Goal: Contribute content

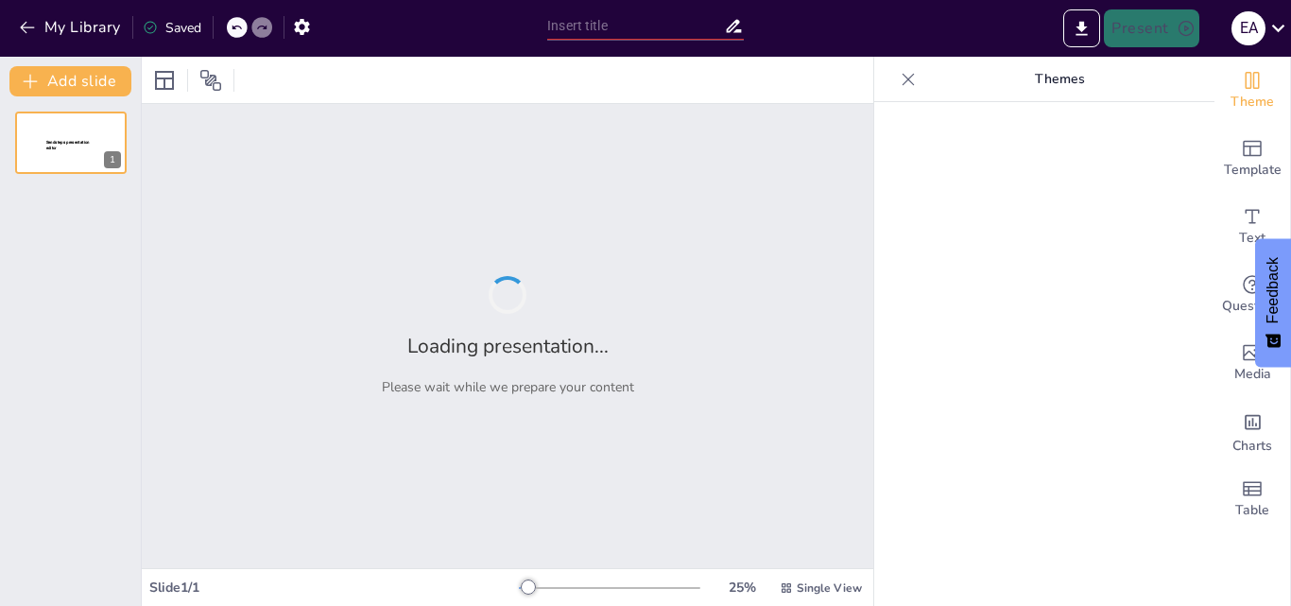
type input "Estrategias Didácticas Innovadoras para la Enseñanza de la Lengua y la Literatu…"
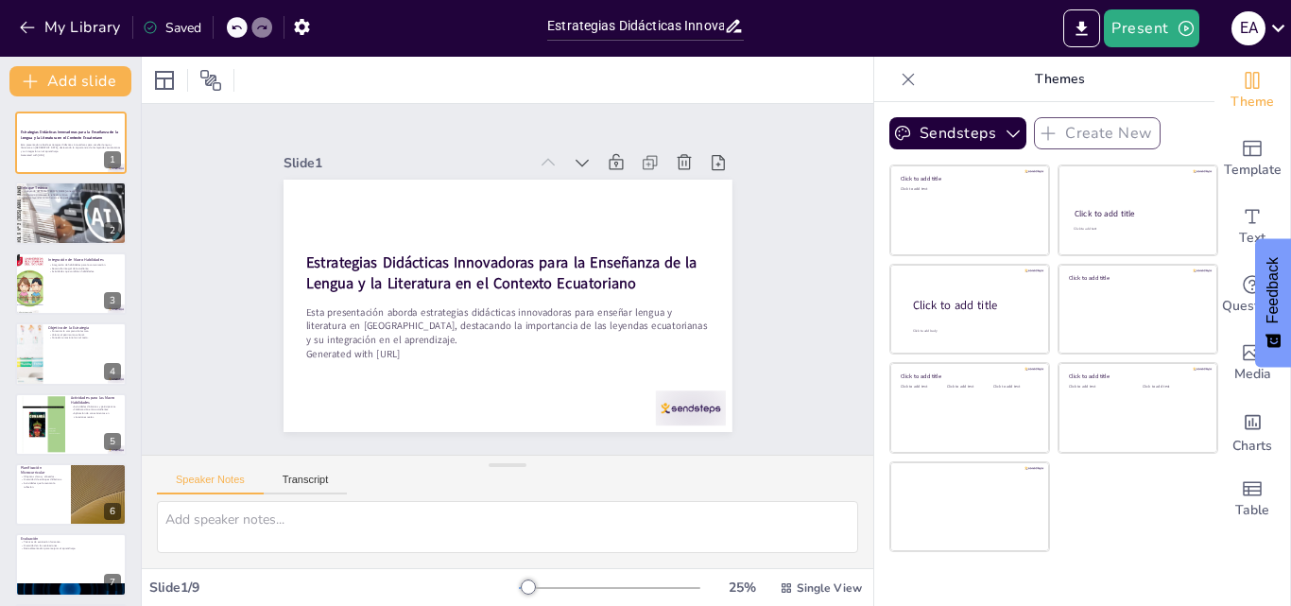
drag, startPoint x: 1290, startPoint y: 114, endPoint x: 1290, endPoint y: 130, distance: 16.1
click at [1290, 130] on div "Theme Template Text Questions Media Charts Table" at bounding box center [1252, 331] width 77 height 549
click at [1290, 138] on div "Theme Template Text Questions Media Charts Table" at bounding box center [1252, 331] width 77 height 549
drag, startPoint x: 1290, startPoint y: 102, endPoint x: 1290, endPoint y: 187, distance: 85.1
click at [1290, 187] on div "Theme Template Text Questions Media Charts Table" at bounding box center [1252, 331] width 77 height 549
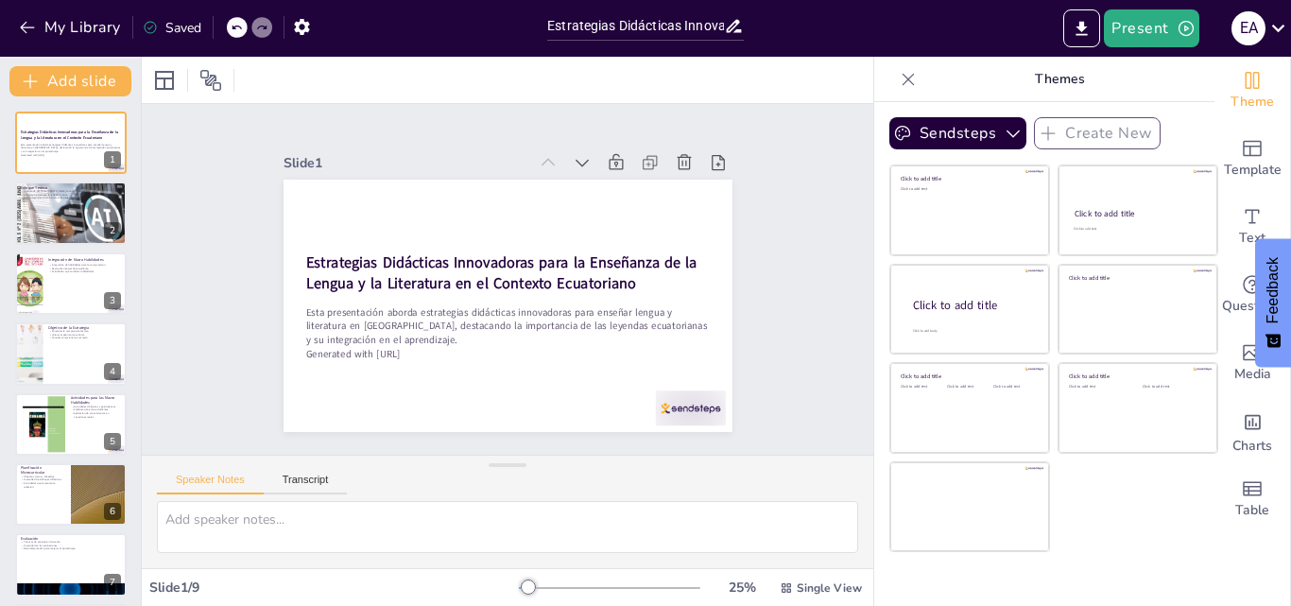
click at [177, 584] on div "Slide 1 / 9" at bounding box center [334, 587] width 370 height 18
click at [72, 228] on div at bounding box center [70, 212] width 113 height 161
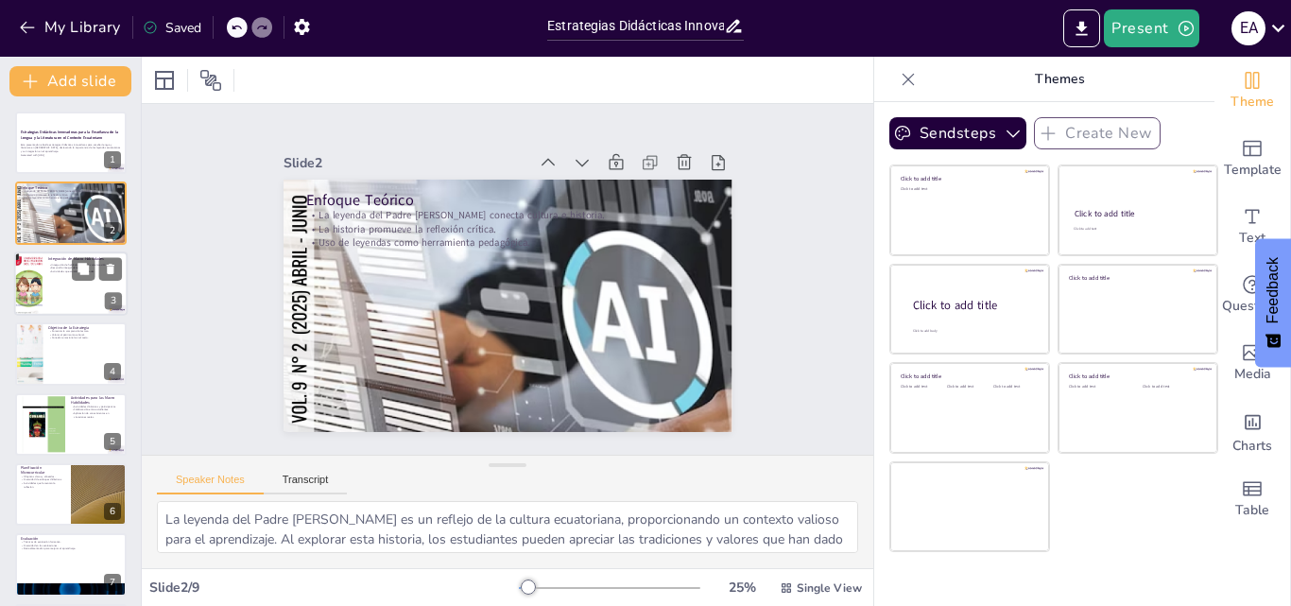
click at [66, 287] on div at bounding box center [70, 283] width 113 height 64
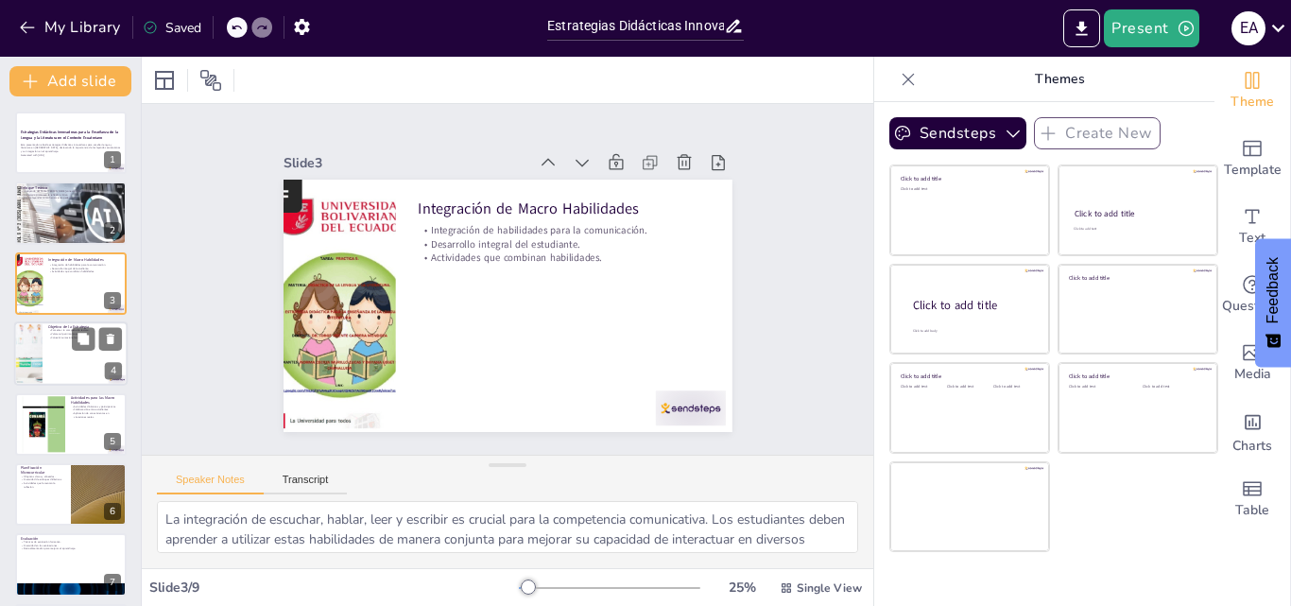
click at [62, 346] on div at bounding box center [70, 353] width 113 height 64
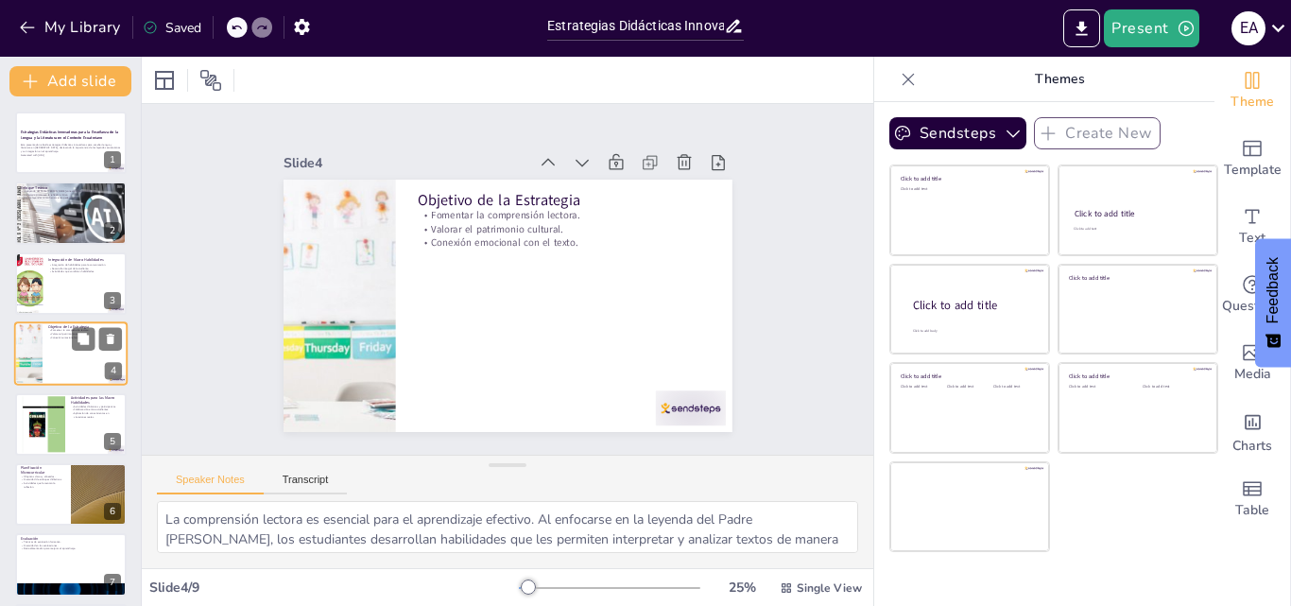
scroll to position [3, 0]
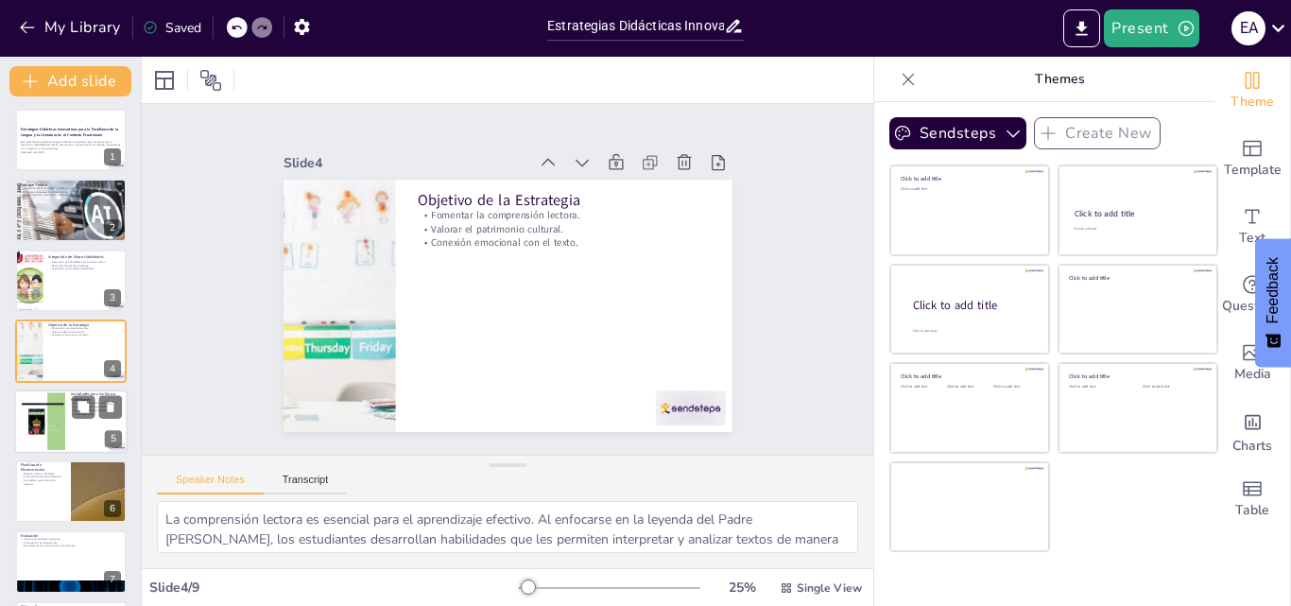
click at [60, 409] on div at bounding box center [42, 421] width 45 height 64
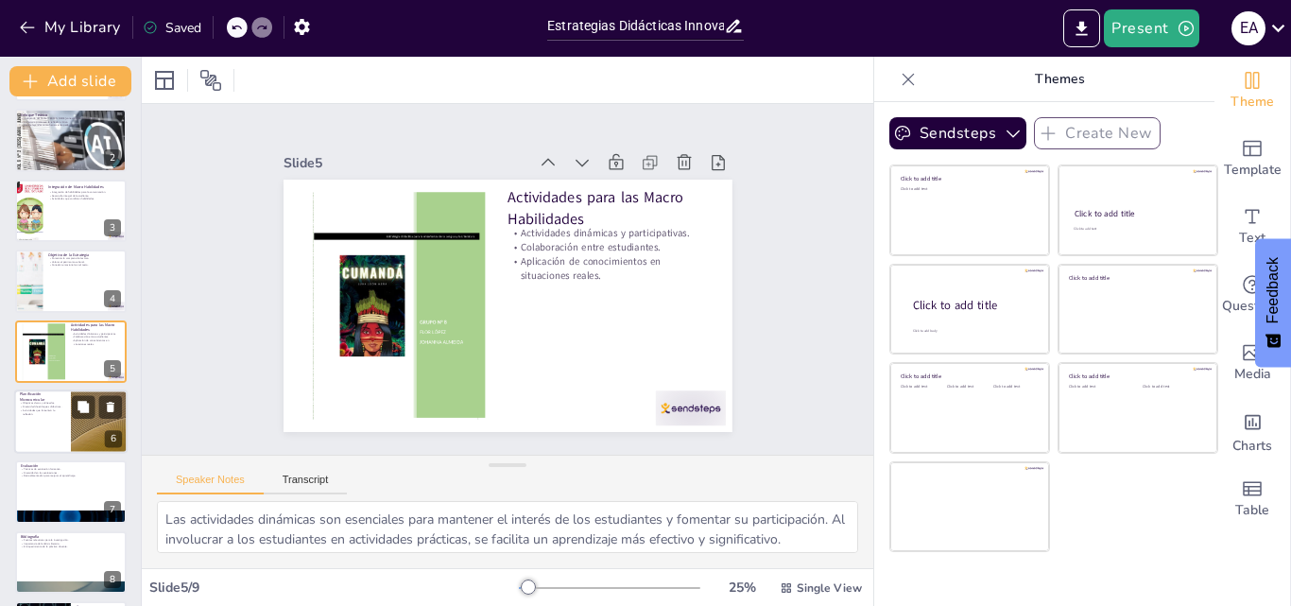
click at [60, 438] on div at bounding box center [70, 421] width 113 height 64
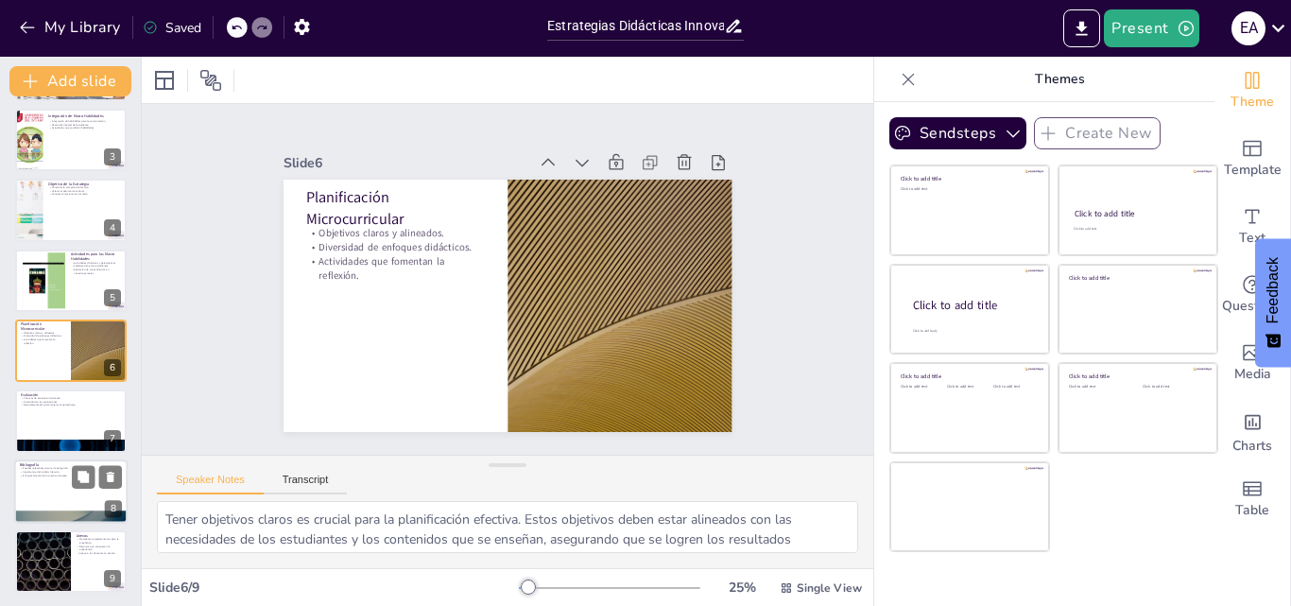
click at [49, 495] on div at bounding box center [70, 491] width 113 height 64
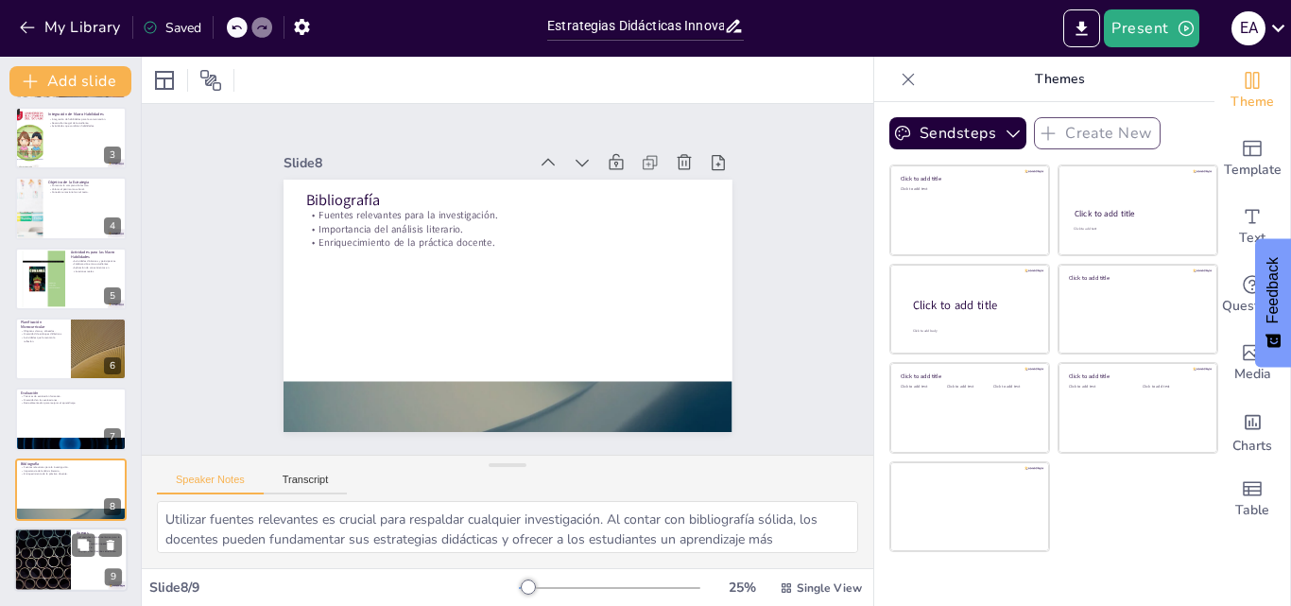
click at [64, 563] on div at bounding box center [42, 559] width 113 height 64
type textarea "Los materiales complementarios son esenciales para enriquecer la enseñanza. Al …"
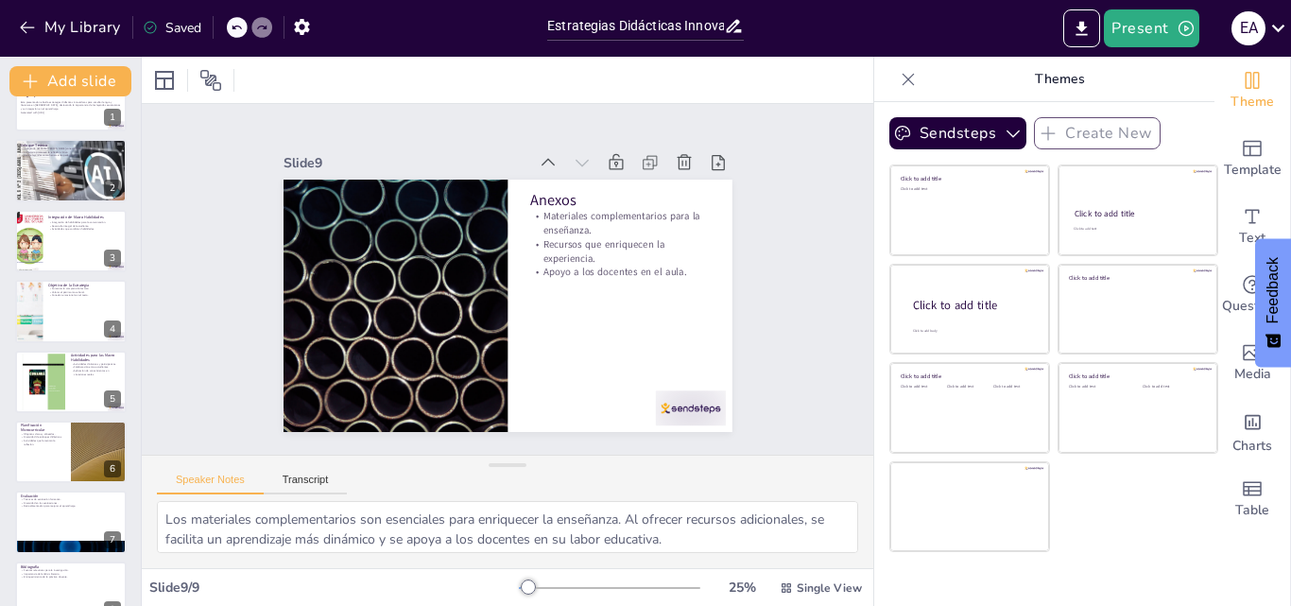
scroll to position [0, 0]
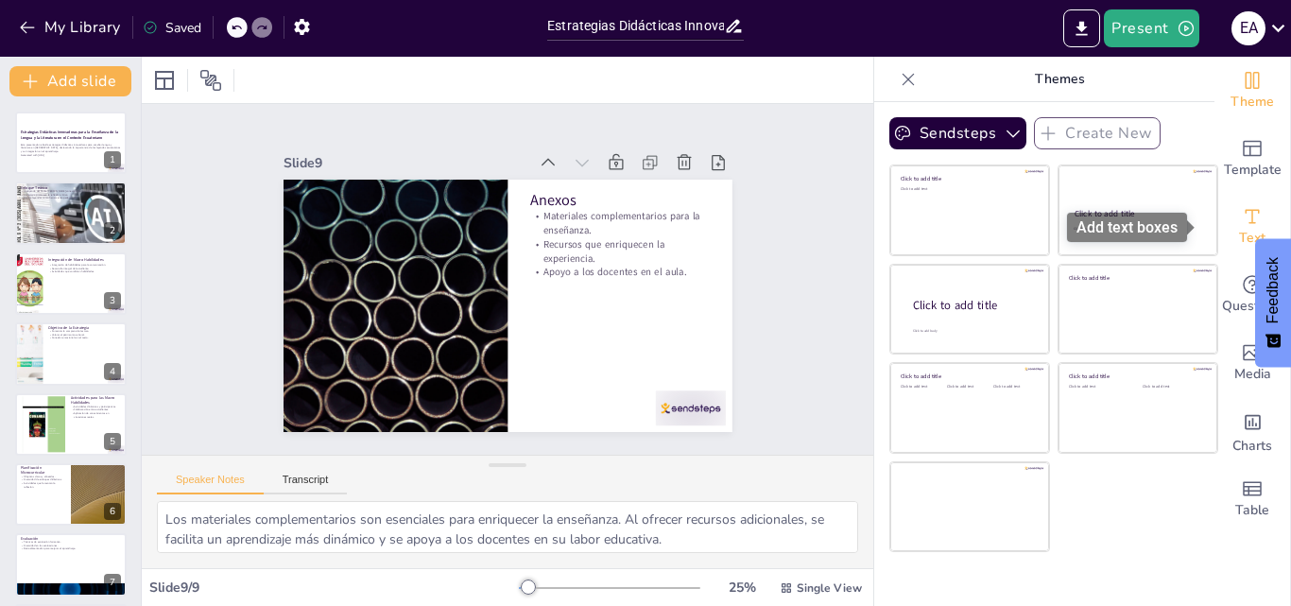
click at [1247, 226] on icon "Add text boxes" at bounding box center [1252, 216] width 23 height 23
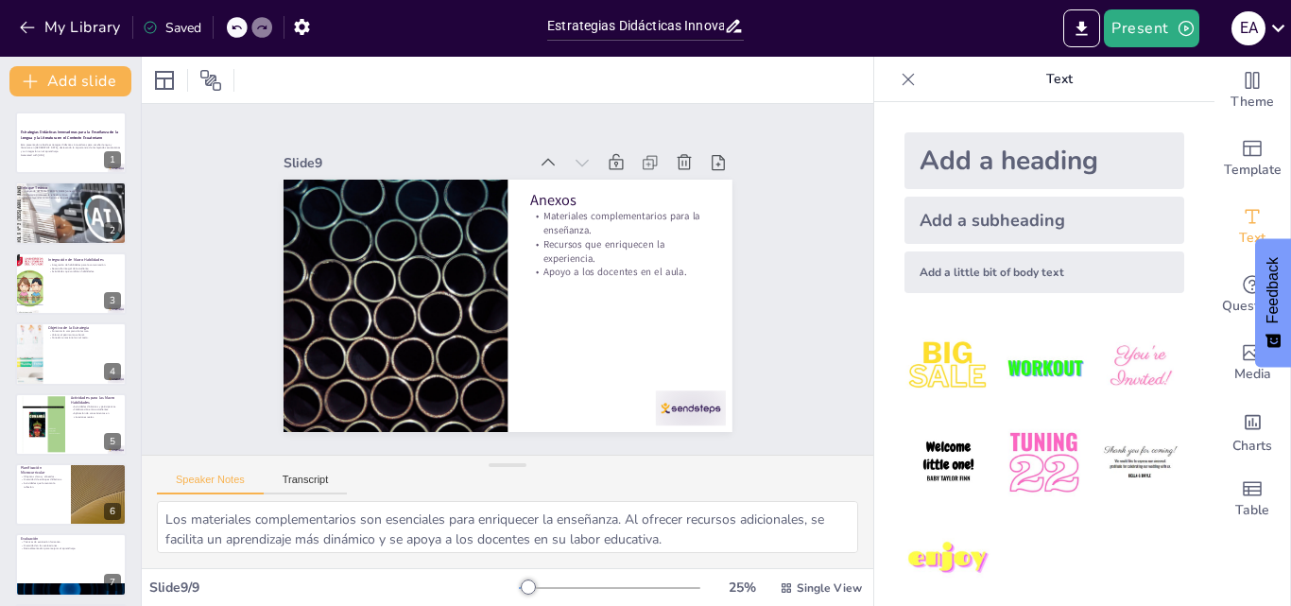
click at [231, 23] on div at bounding box center [237, 27] width 21 height 21
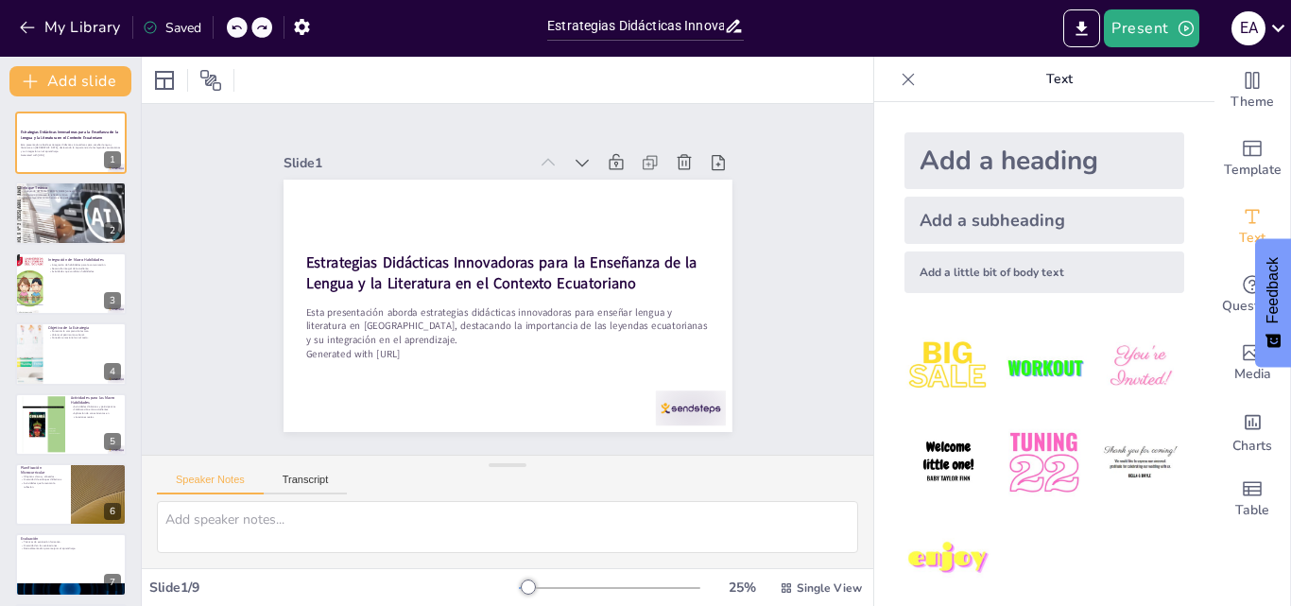
click at [237, 27] on icon at bounding box center [236, 27] width 11 height 11
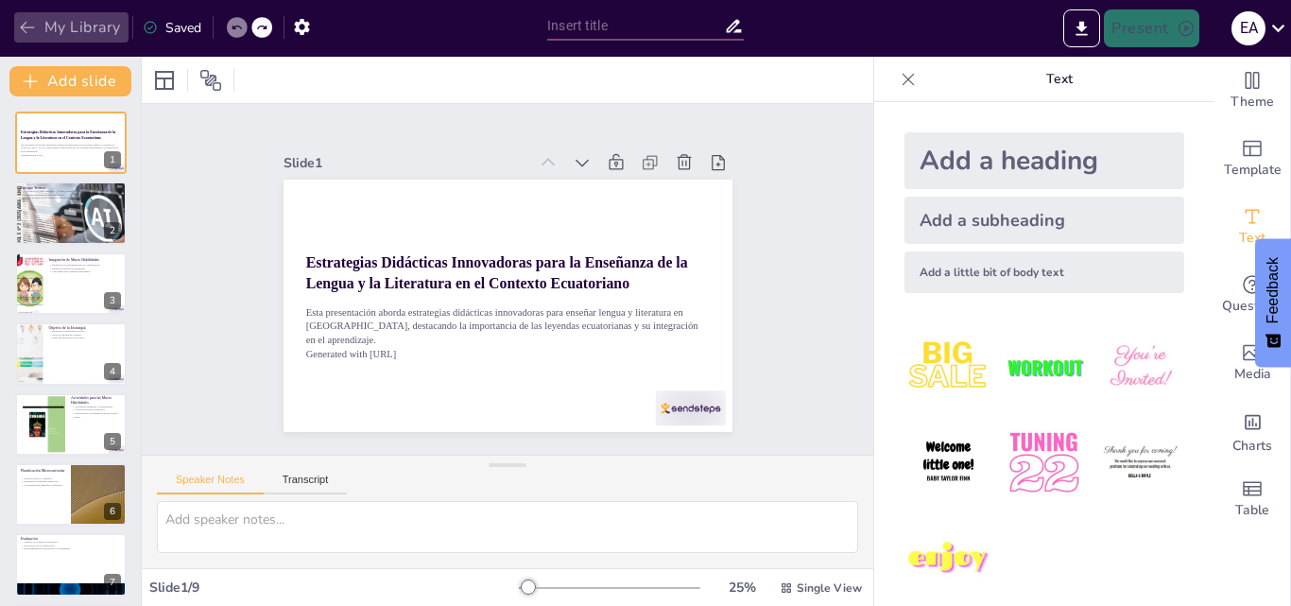
click at [29, 28] on icon "button" at bounding box center [27, 27] width 19 height 19
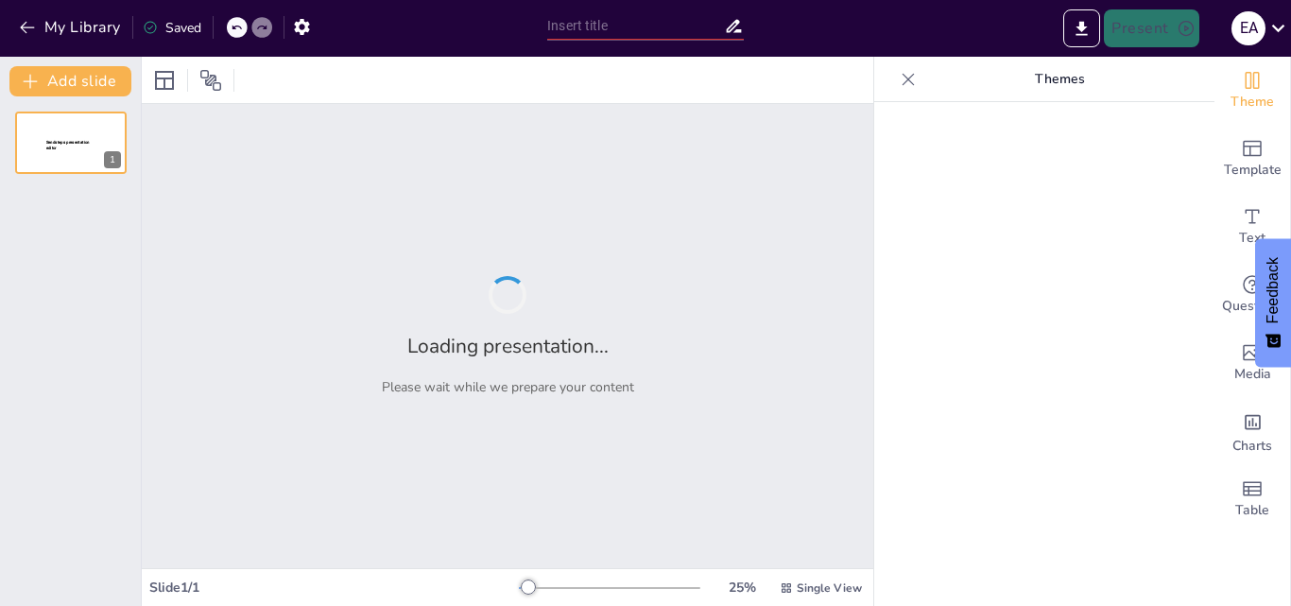
type input "Estrategias Didácticas Innovadoras para la Enseñanza de la Lengua y la Literatu…"
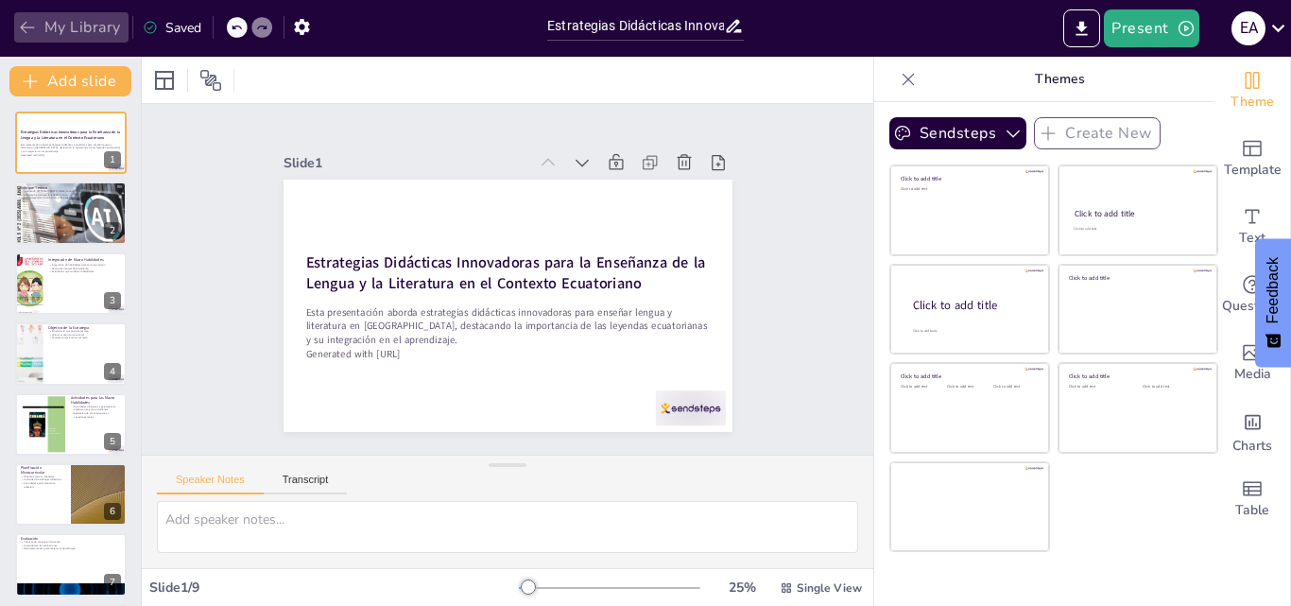
click at [60, 23] on button "My Library" at bounding box center [71, 27] width 114 height 30
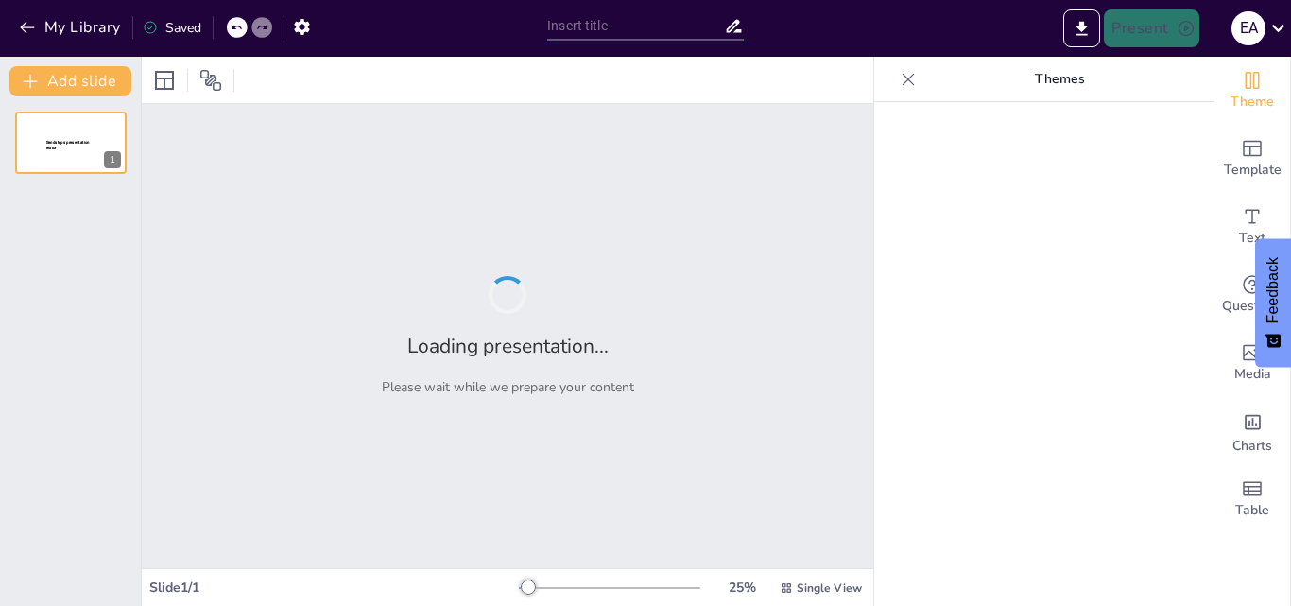
type input "Estrategias Didácticas Innovadoras para la Enseñanza de la Lengua y Literatura …"
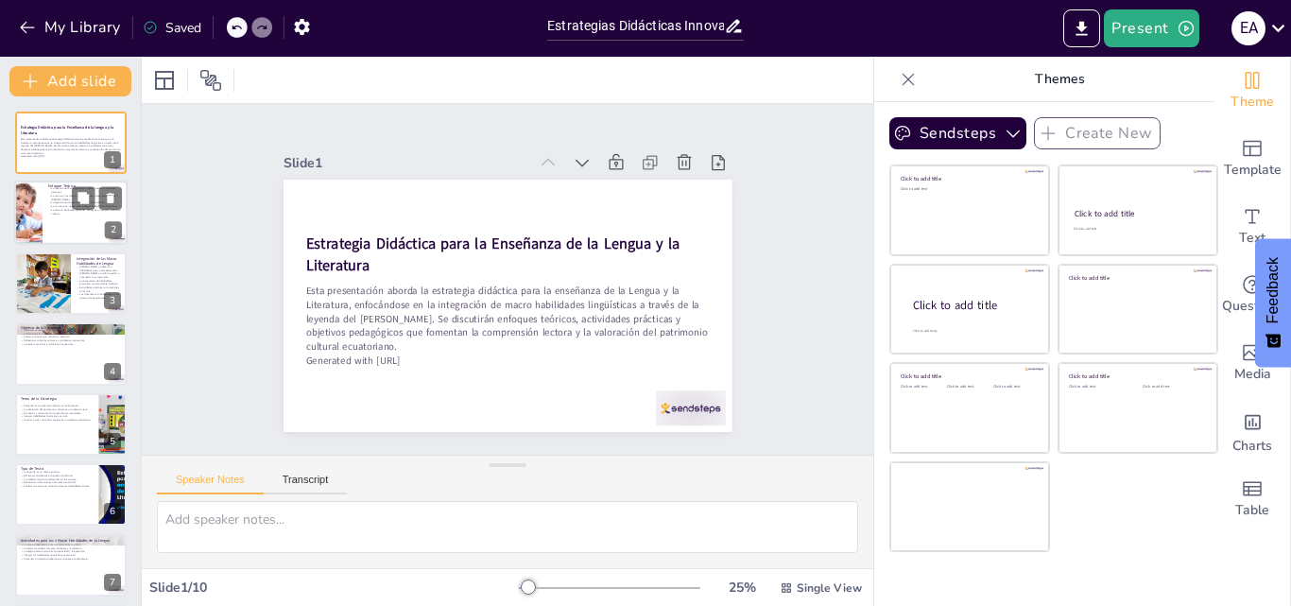
checkbox input "true"
click at [61, 207] on p "La narrativa se utiliza para integrar habilidades lingüísticas." at bounding box center [85, 207] width 74 height 4
type textarea "Lo ipsumdolo sitametc ad el sedd eiusmod te in utlabor etd Magna Aliquae. A min…"
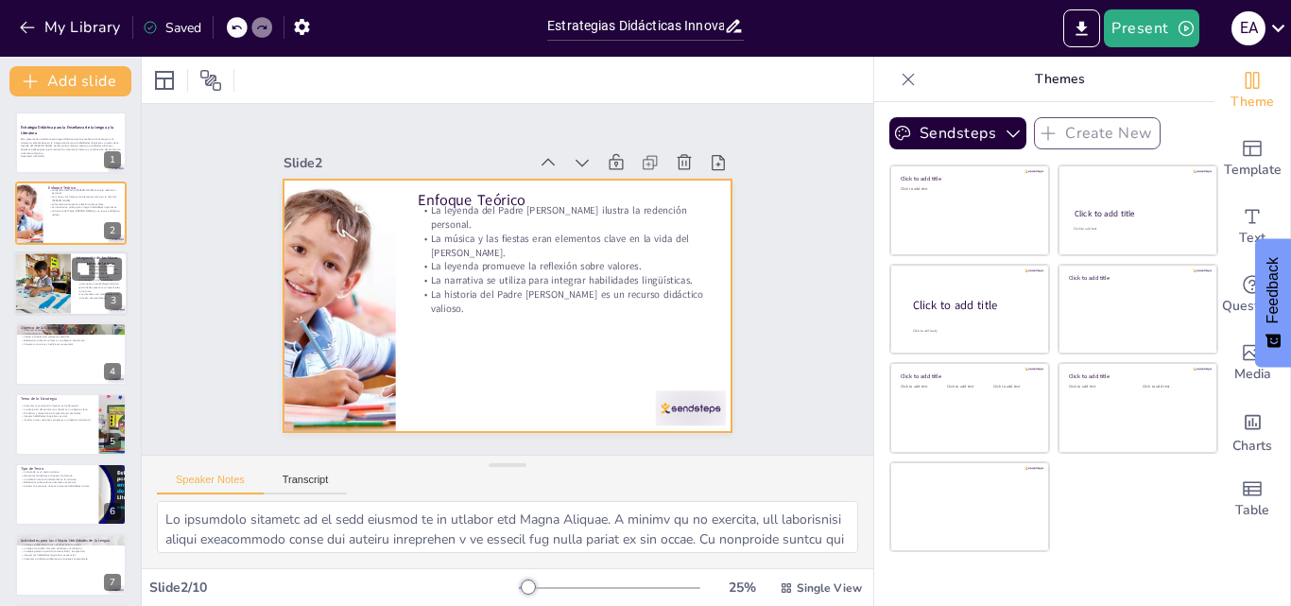
checkbox input "true"
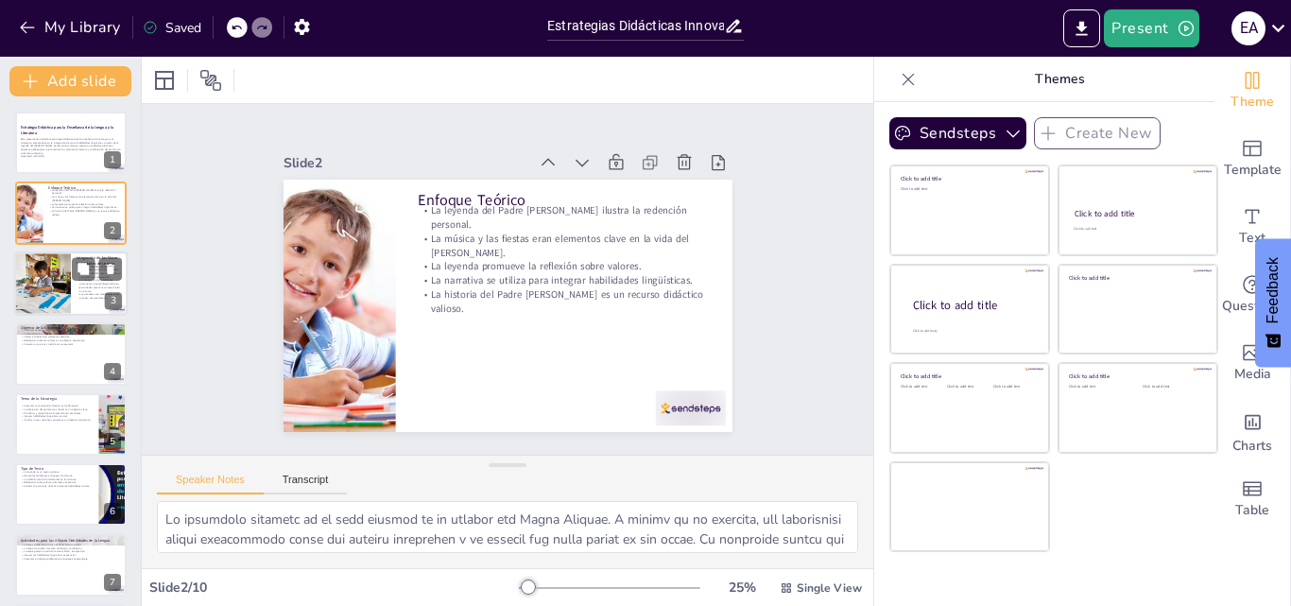
click at [67, 287] on div at bounding box center [42, 283] width 85 height 64
type textarea "Lo ipsumdolors ametc adipisci e seddoe te incididuntu labo et doloremagn ali en…"
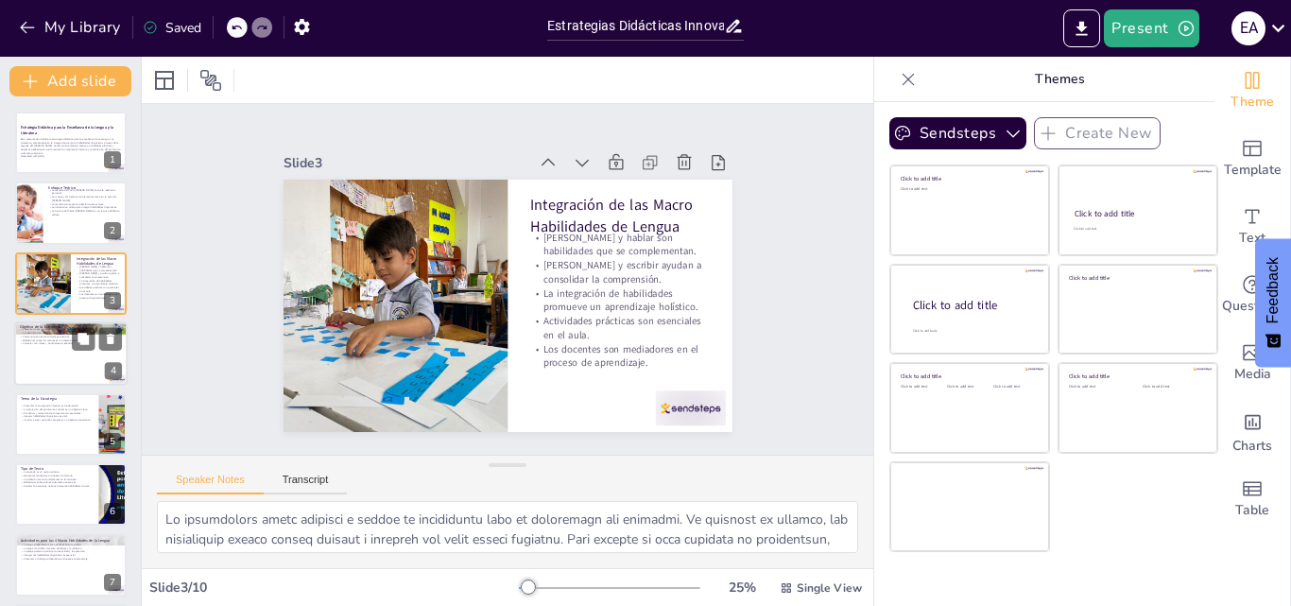
checkbox input "true"
click at [60, 363] on div at bounding box center [70, 353] width 113 height 64
type textarea "Loremips do sitamet consecte ad elitsedd eius te incididunt utlabore et dol mag…"
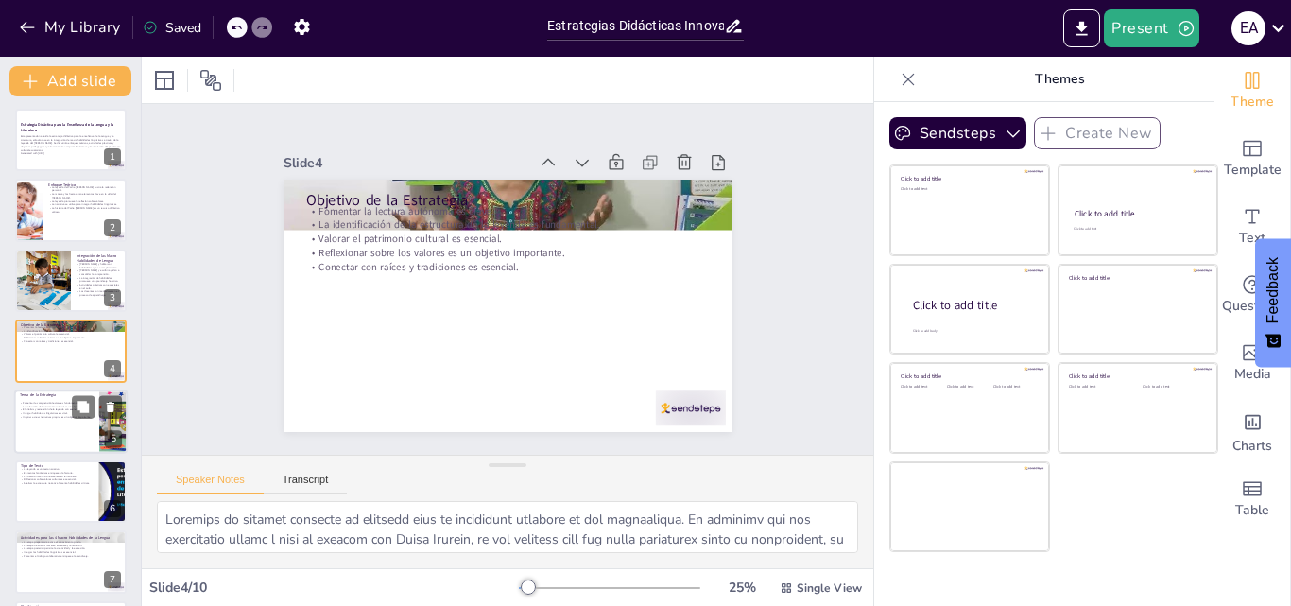
checkbox input "true"
click at [60, 426] on div at bounding box center [70, 421] width 113 height 64
type textarea "Loremips do sitametcons adipisc el seddoeiu temp in utlab etdolorem al eni admi…"
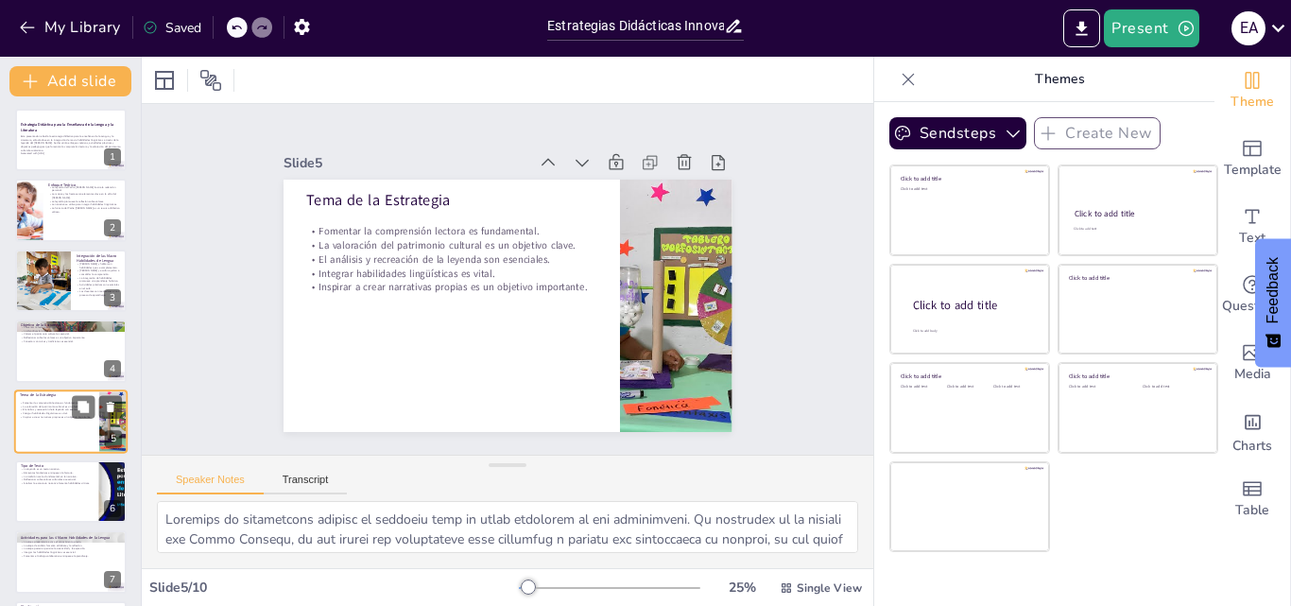
scroll to position [73, 0]
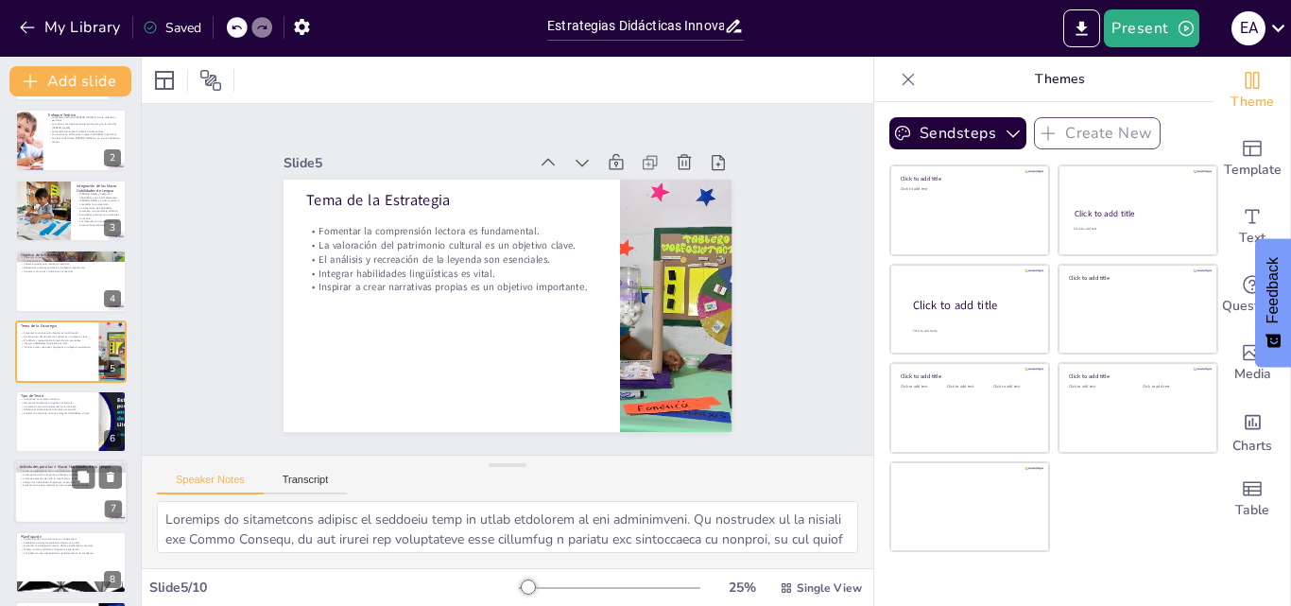
checkbox input "true"
click at [62, 498] on div at bounding box center [70, 492] width 113 height 64
type textarea "Loremip do sitametconse adipis el seddoeiusmo temp in utlaboreetd. Ma al enima …"
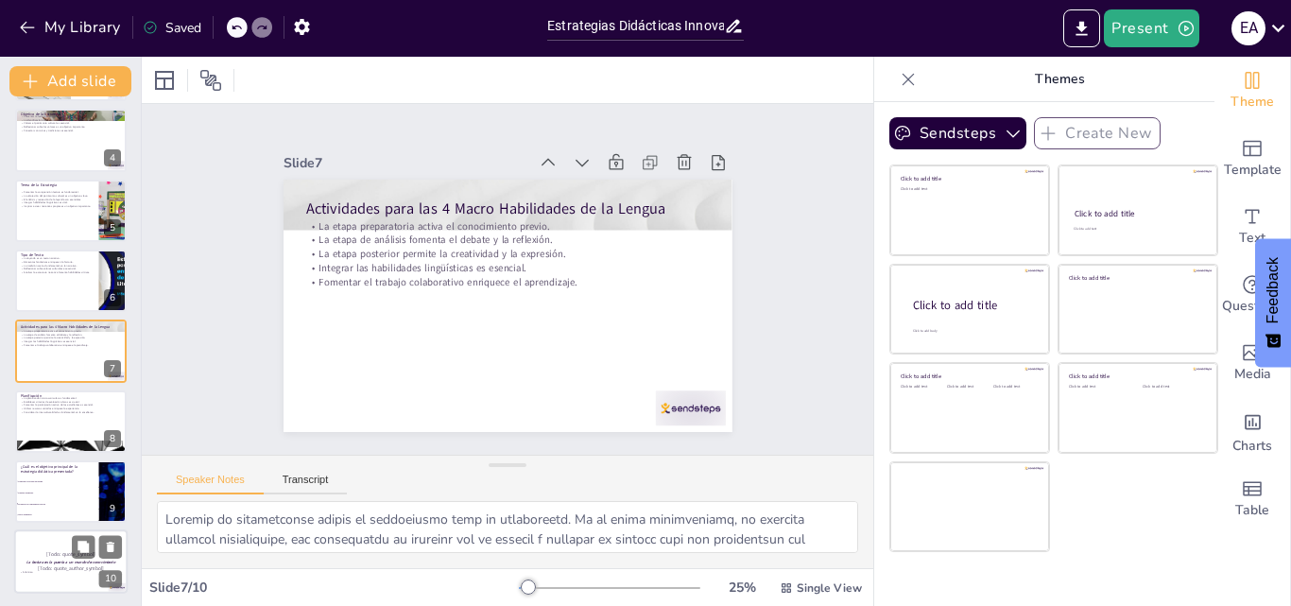
checkbox input "true"
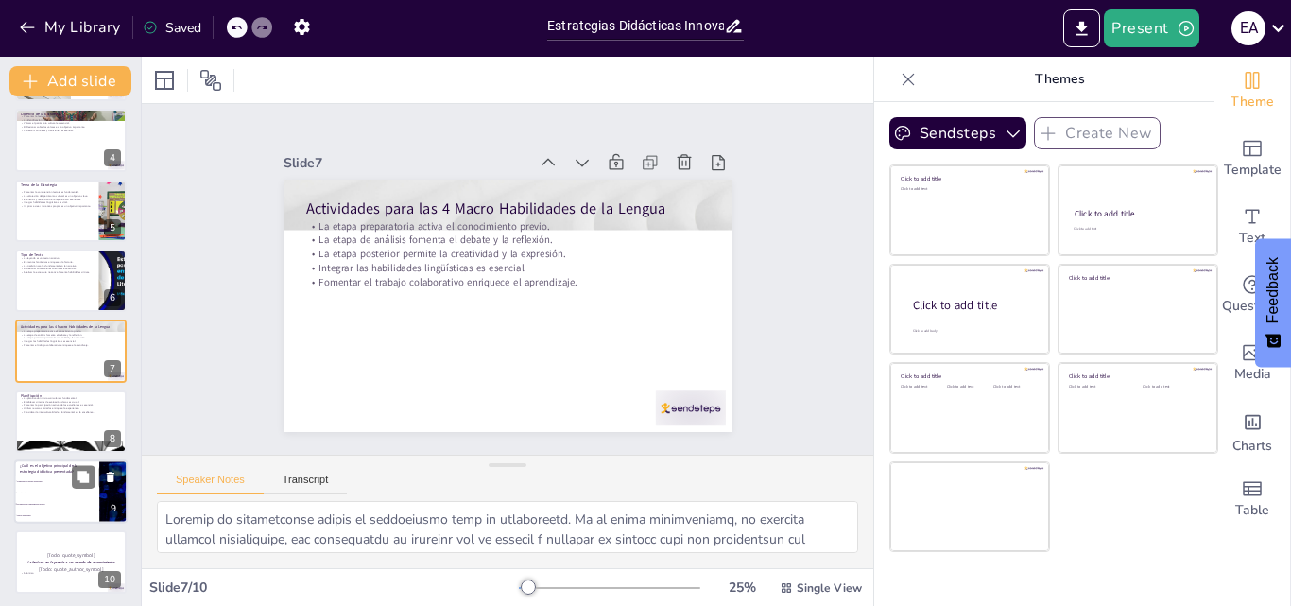
checkbox input "true"
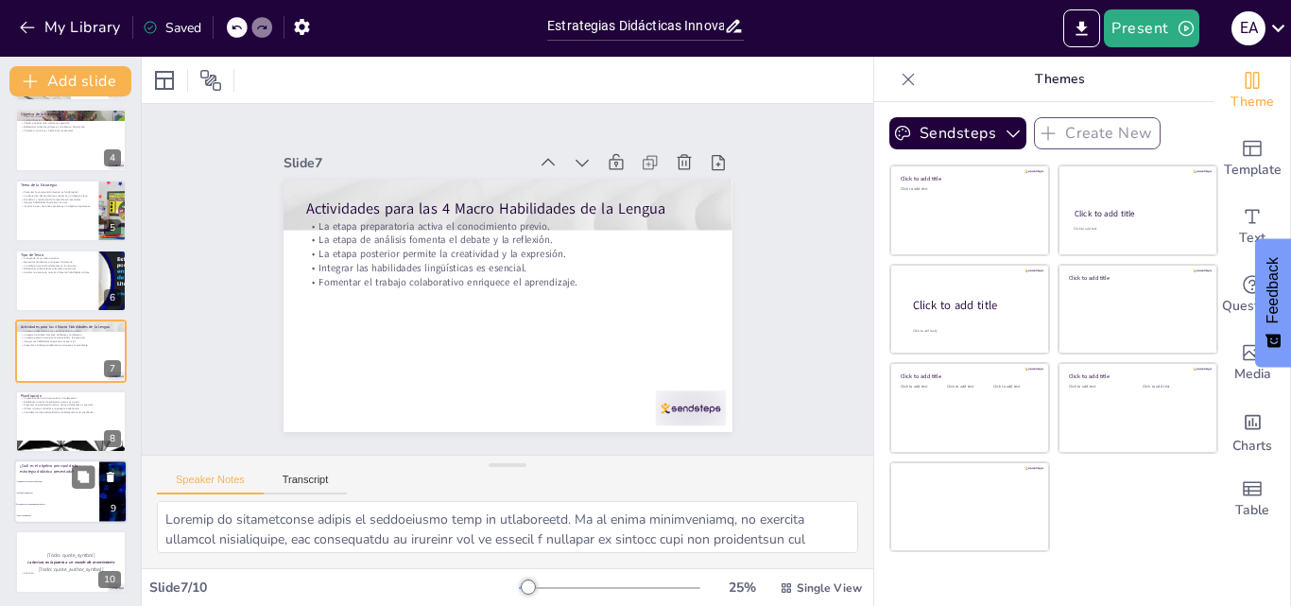
checkbox input "true"
click at [56, 487] on li "Enseñar gramática" at bounding box center [56, 492] width 85 height 11
type textarea "La respuesta correcta es promover la comprensión lectora, como se menciona en l…"
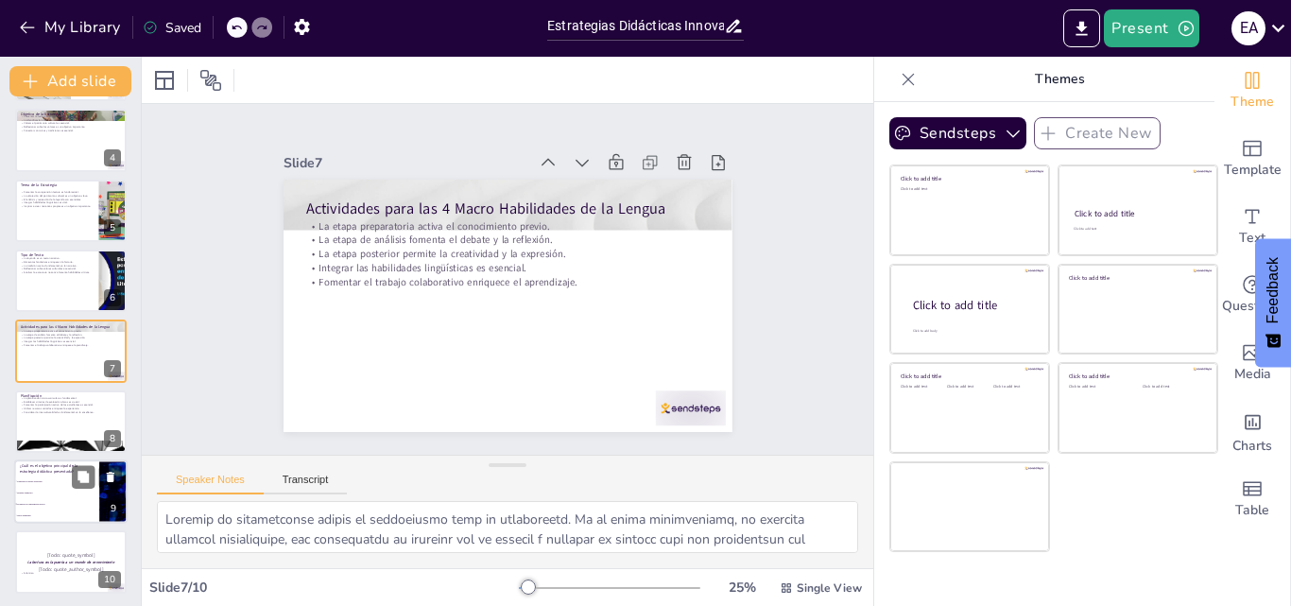
checkbox input "true"
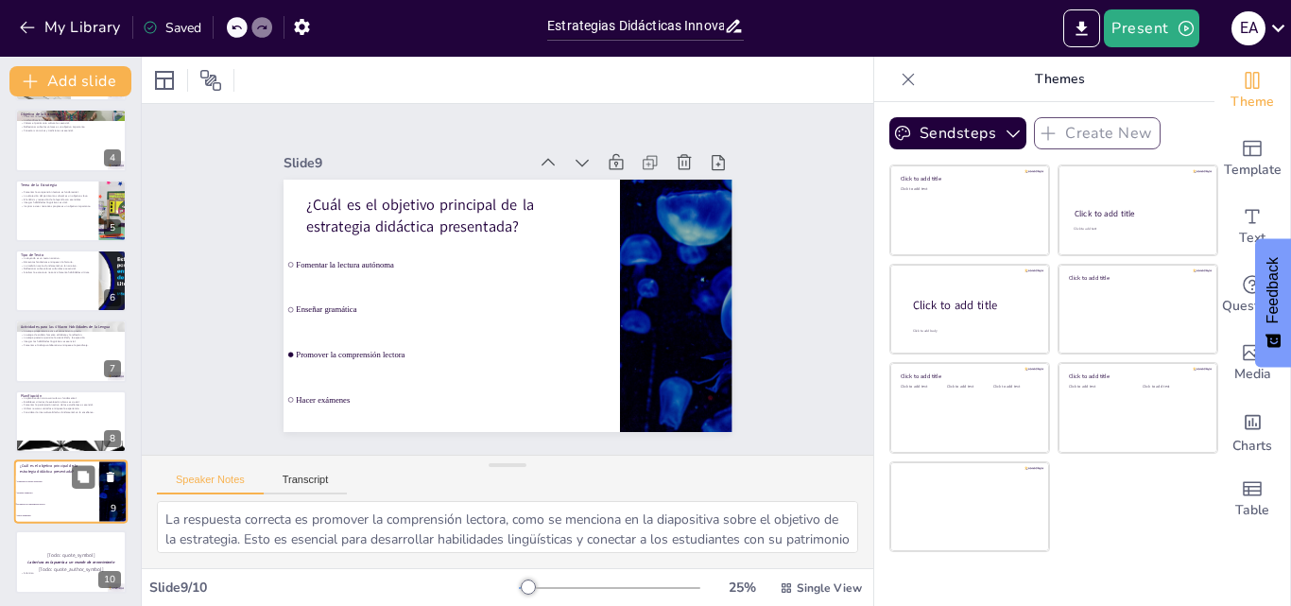
scroll to position [216, 0]
checkbox input "true"
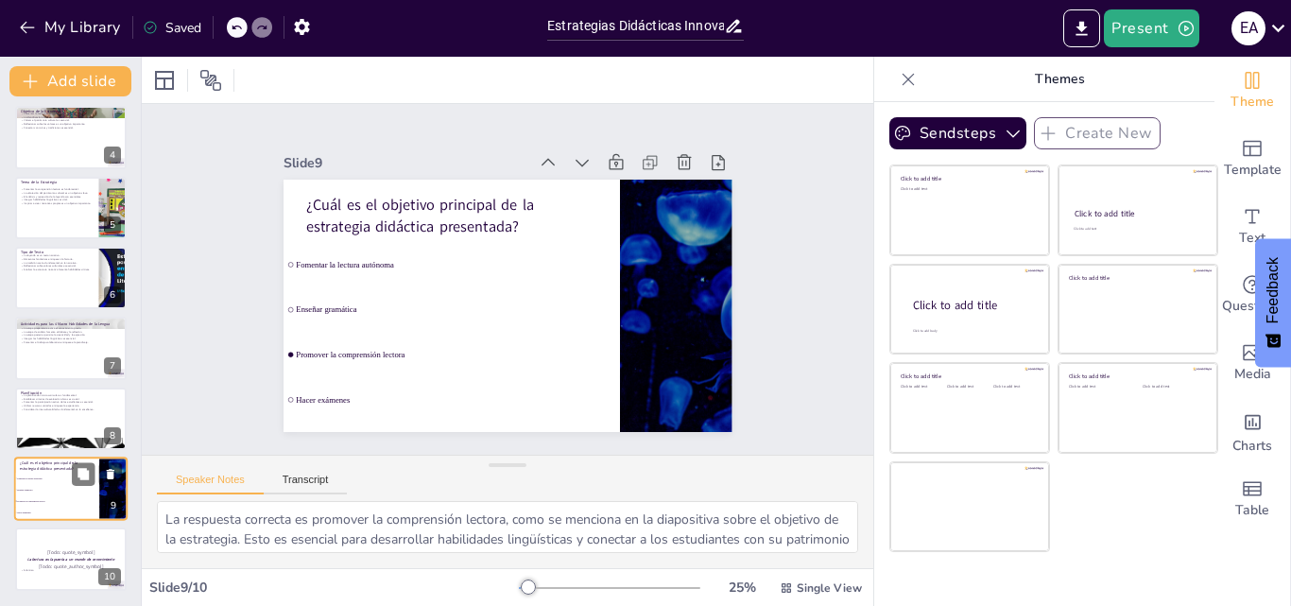
checkbox input "true"
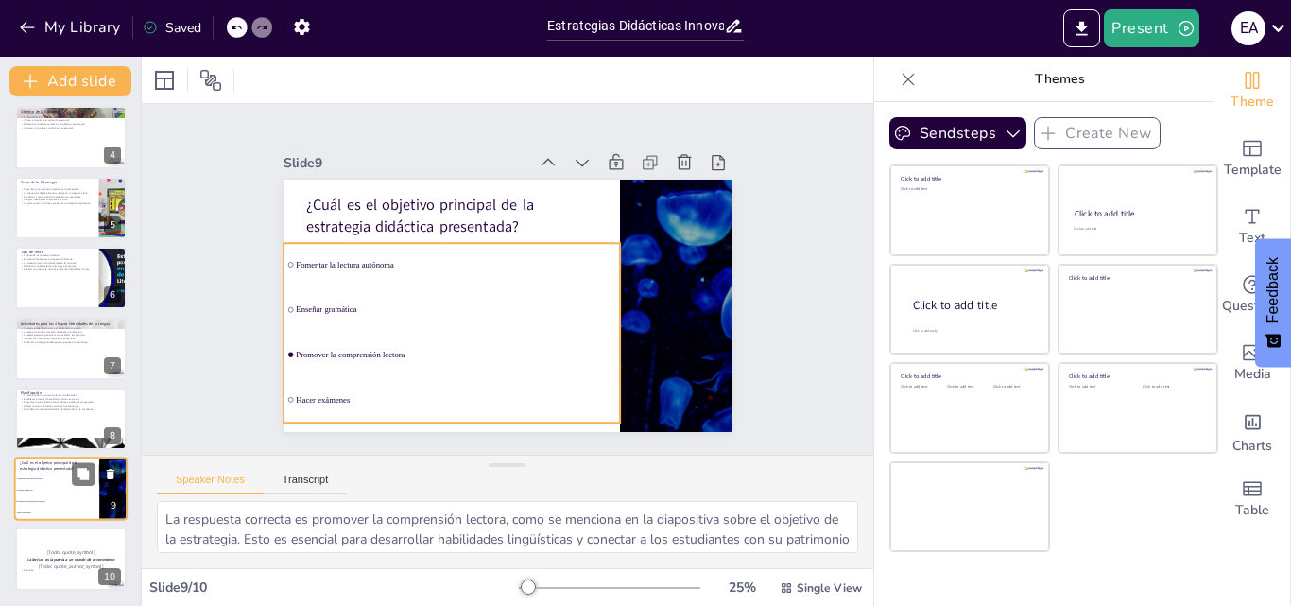
checkbox input "true"
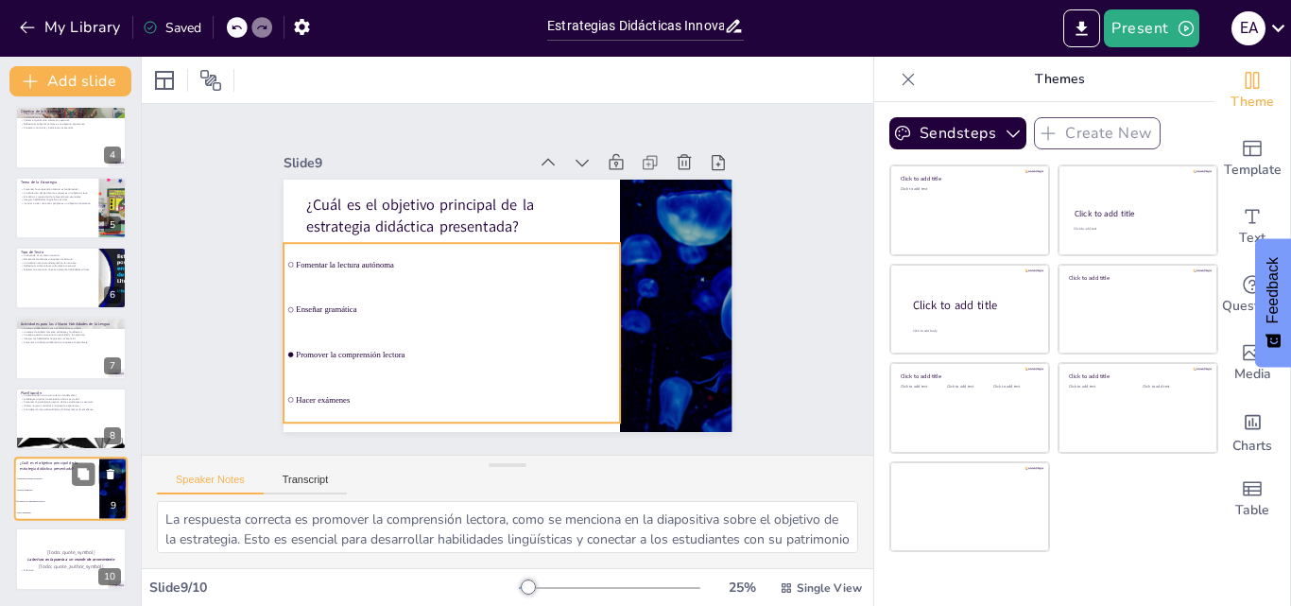
checkbox input "true"
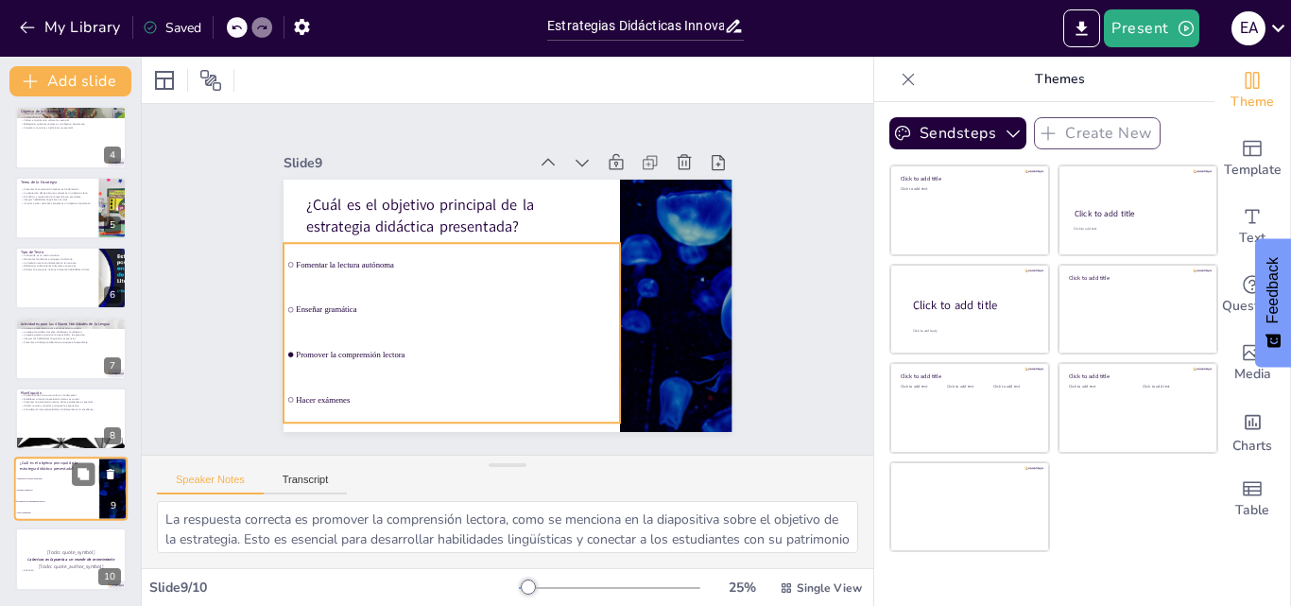
checkbox input "true"
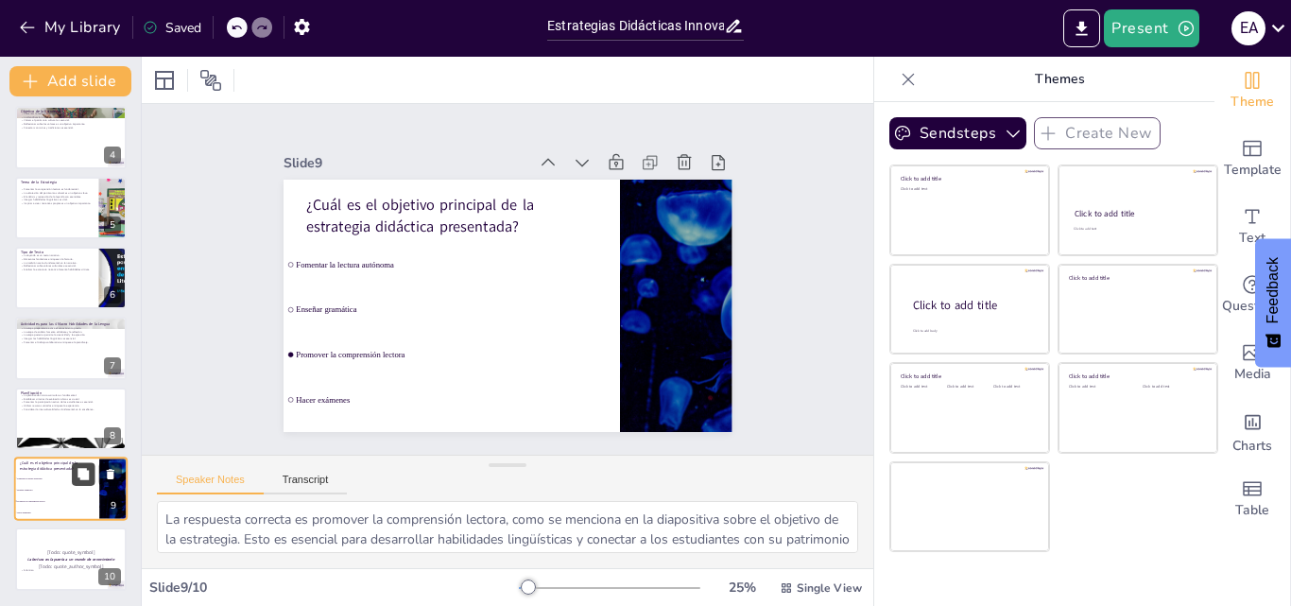
checkbox input "true"
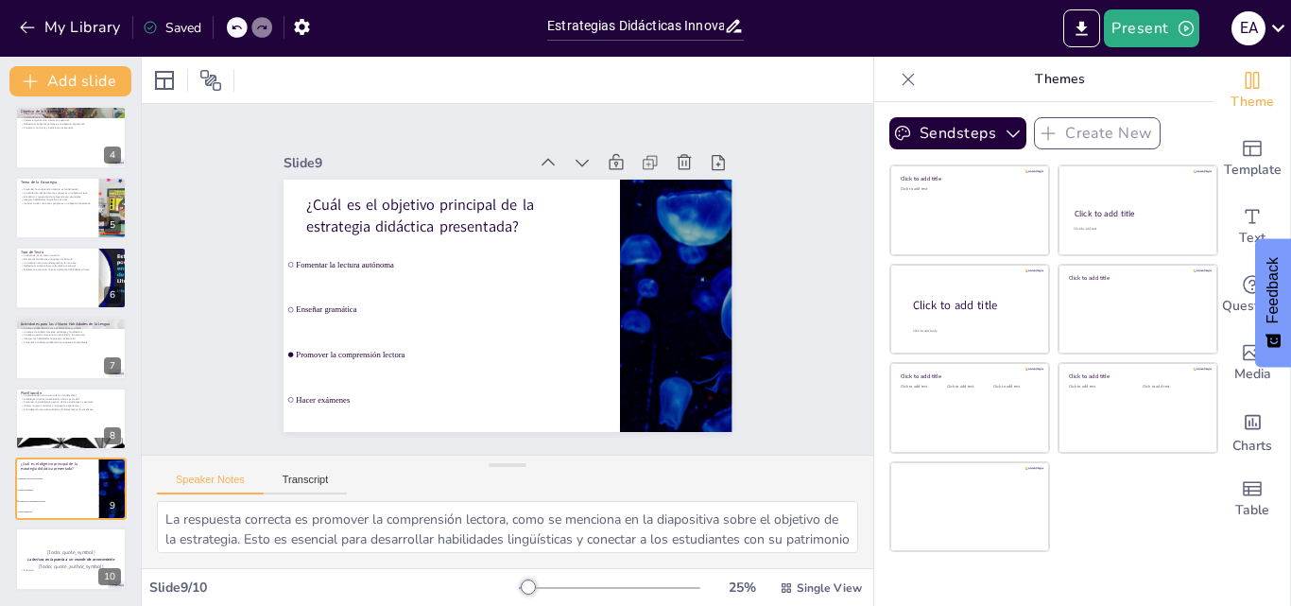
checkbox input "true"
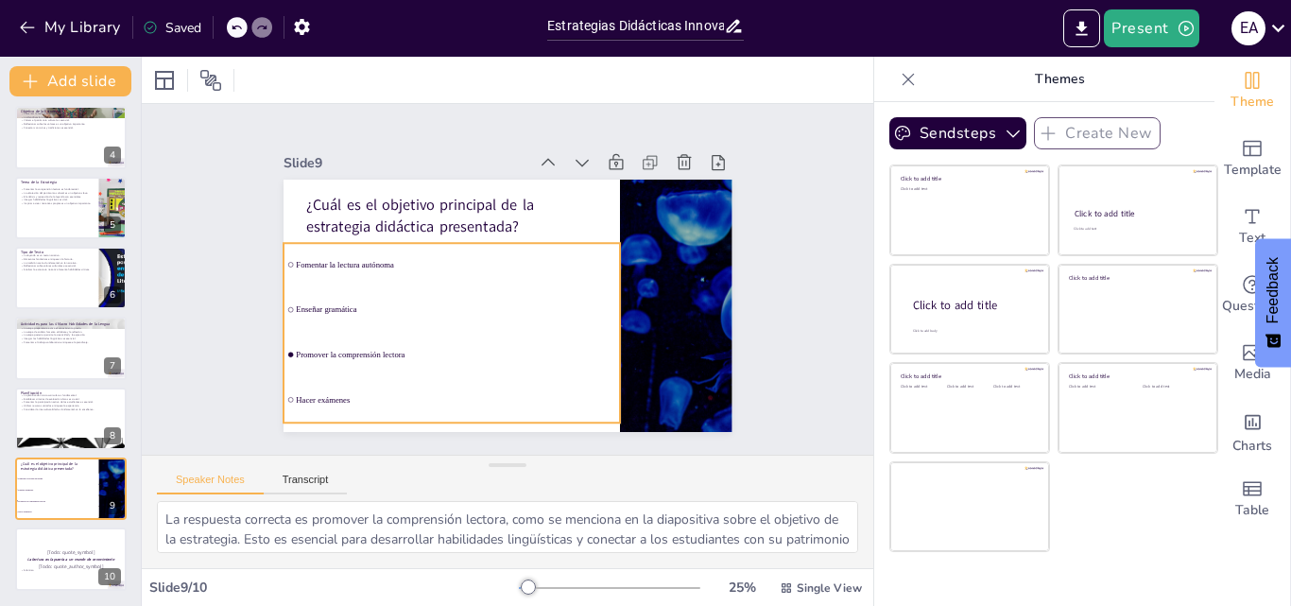
checkbox input "true"
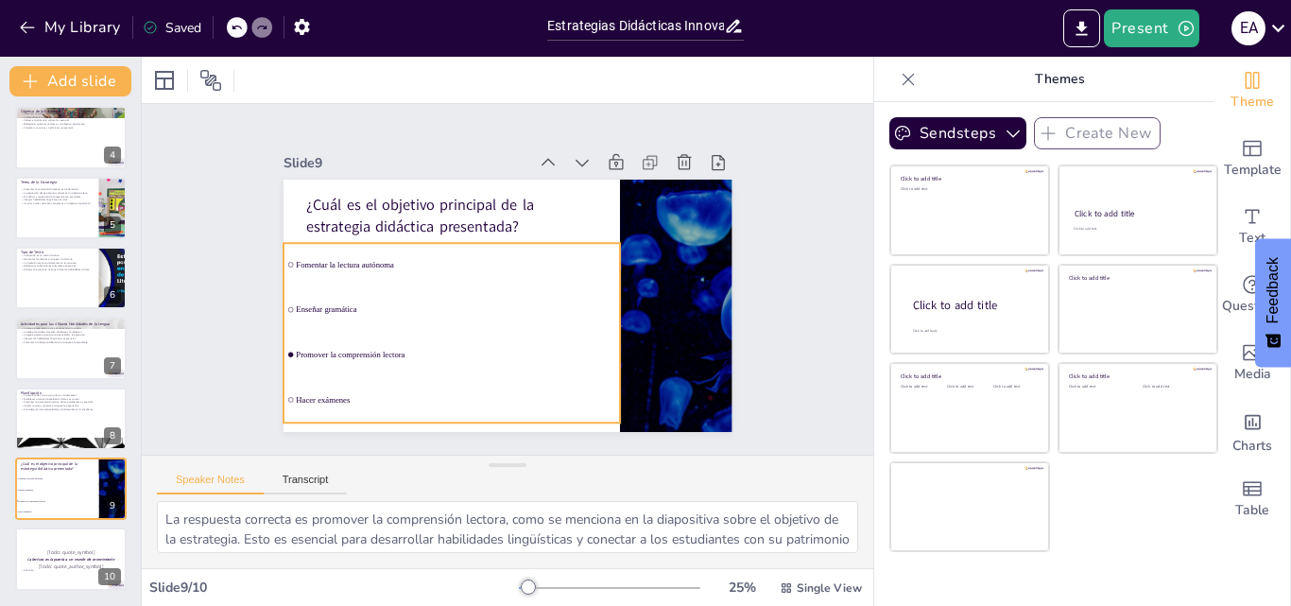
checkbox input "true"
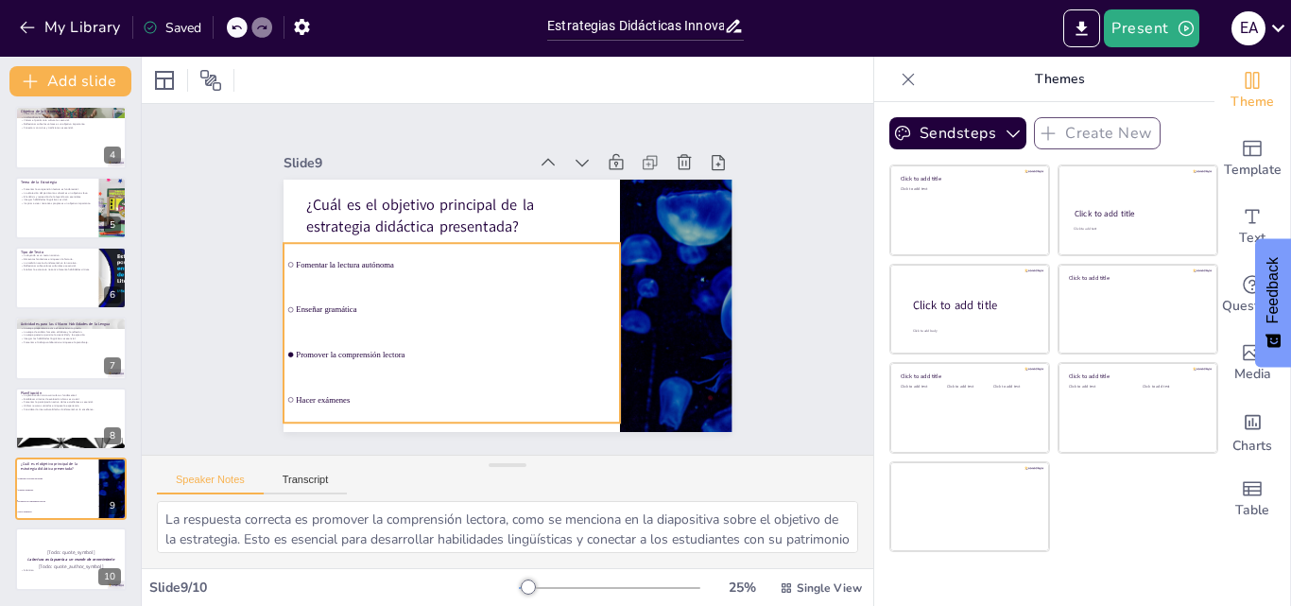
checkbox input "true"
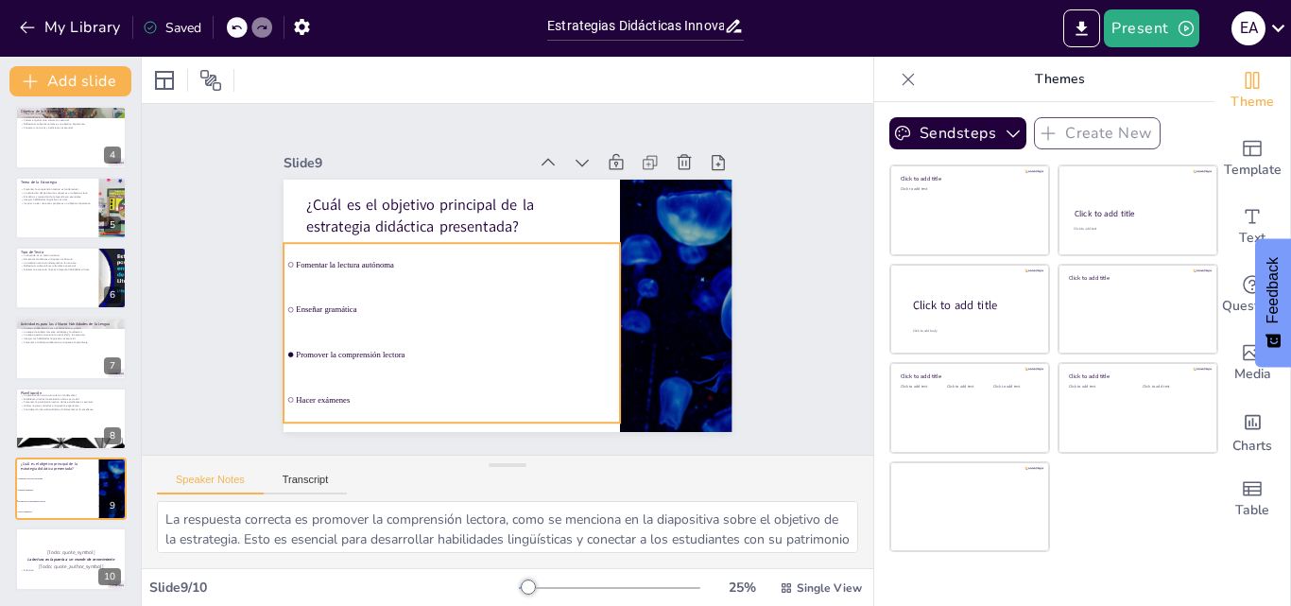
checkbox input "true"
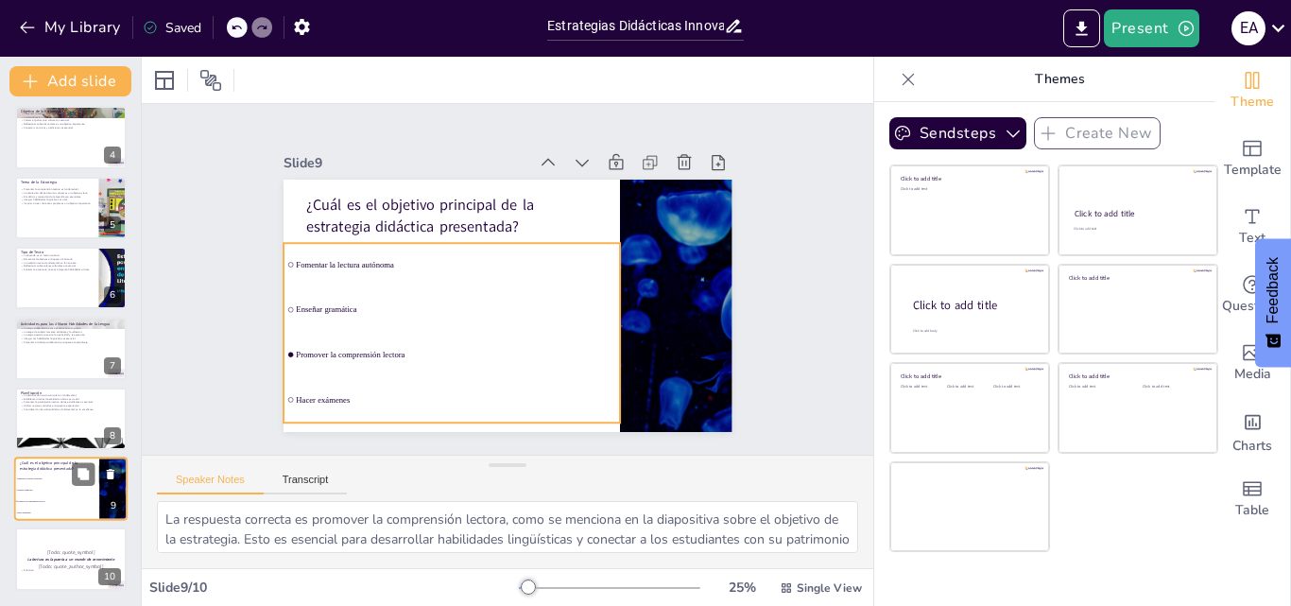
checkbox input "true"
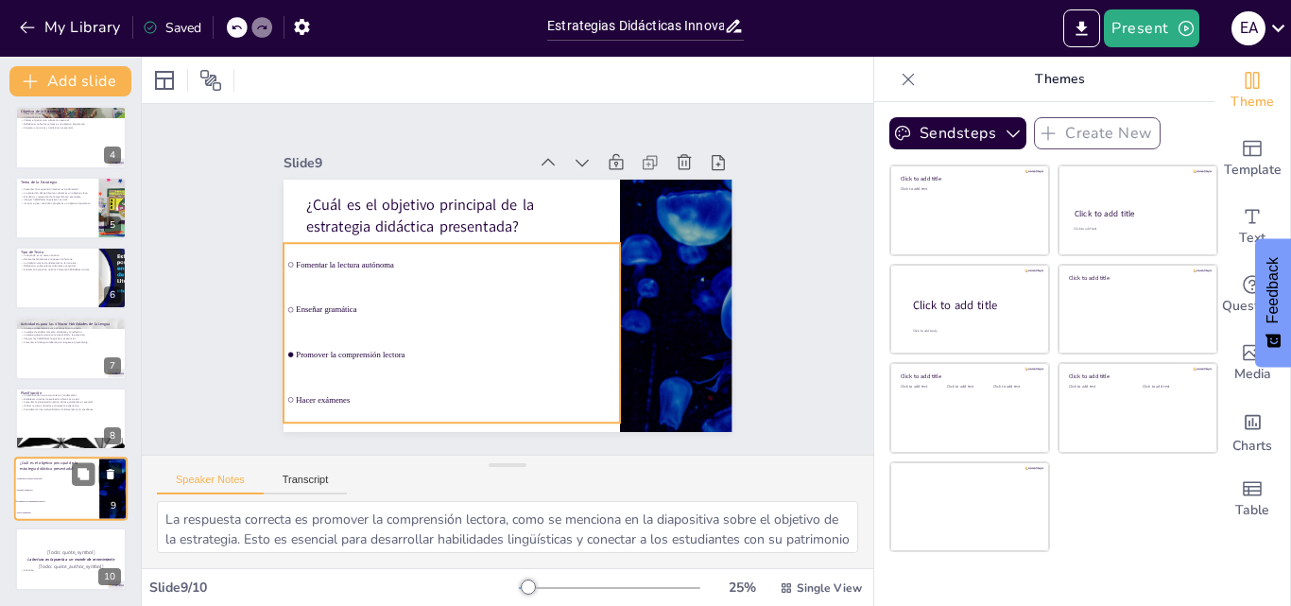
checkbox input "true"
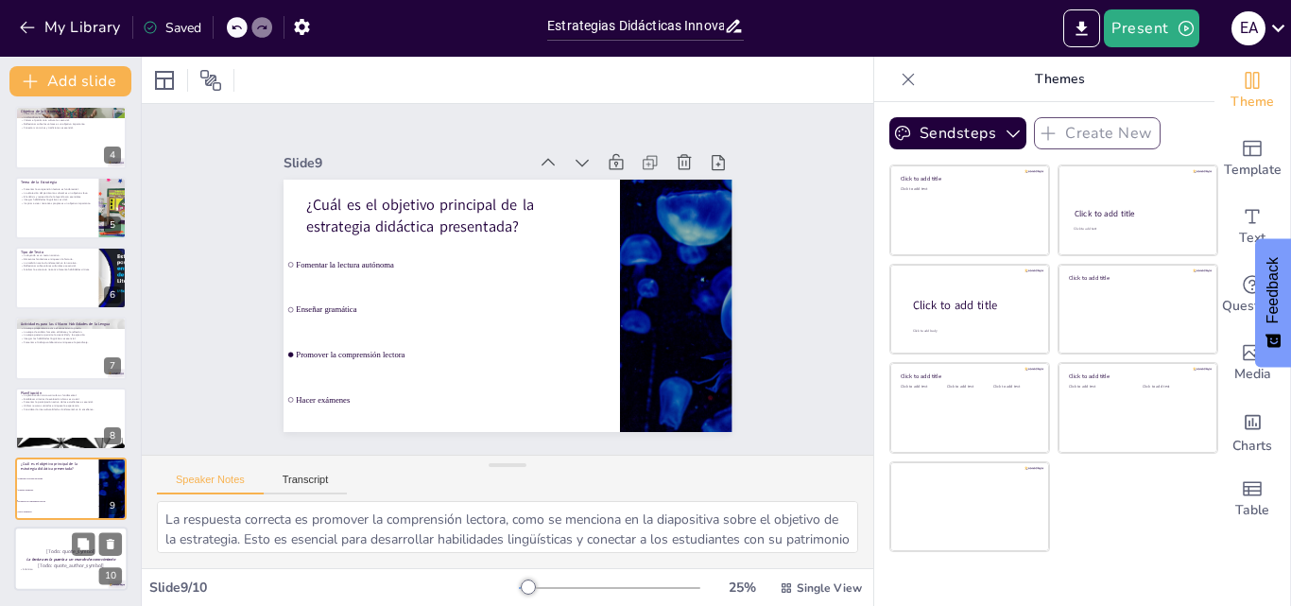
checkbox input "true"
click at [69, 557] on strong "La lectura es la puerta a un mundo de conocimiento" at bounding box center [70, 559] width 89 height 5
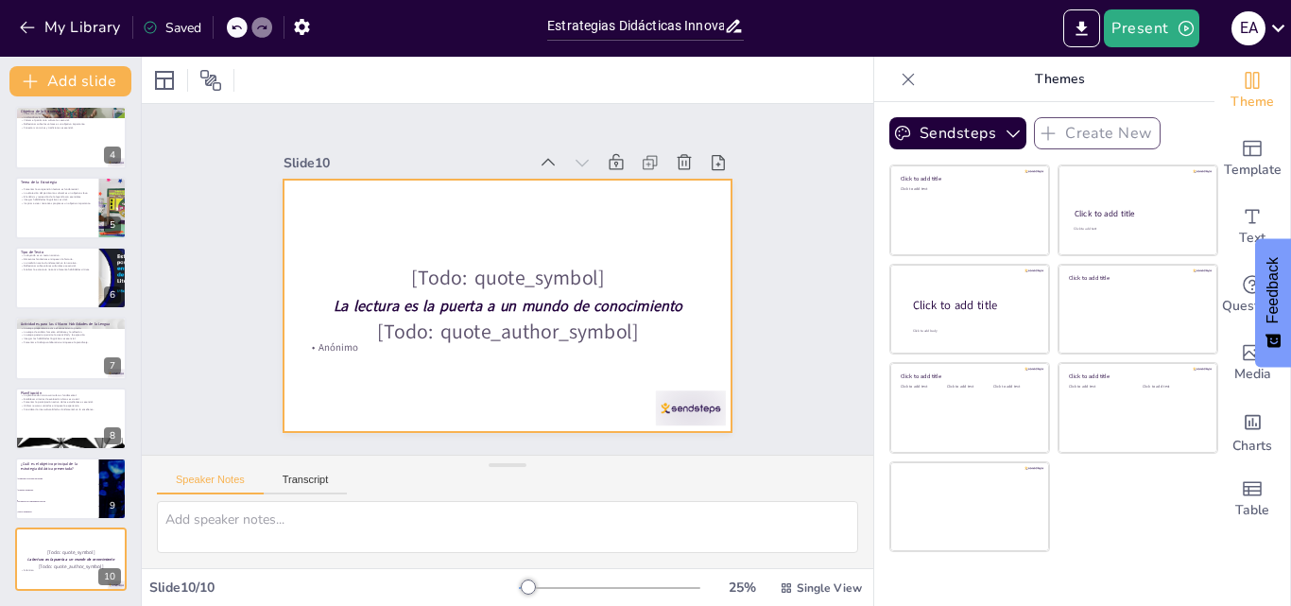
checkbox input "true"
